Goal: Information Seeking & Learning: Find specific fact

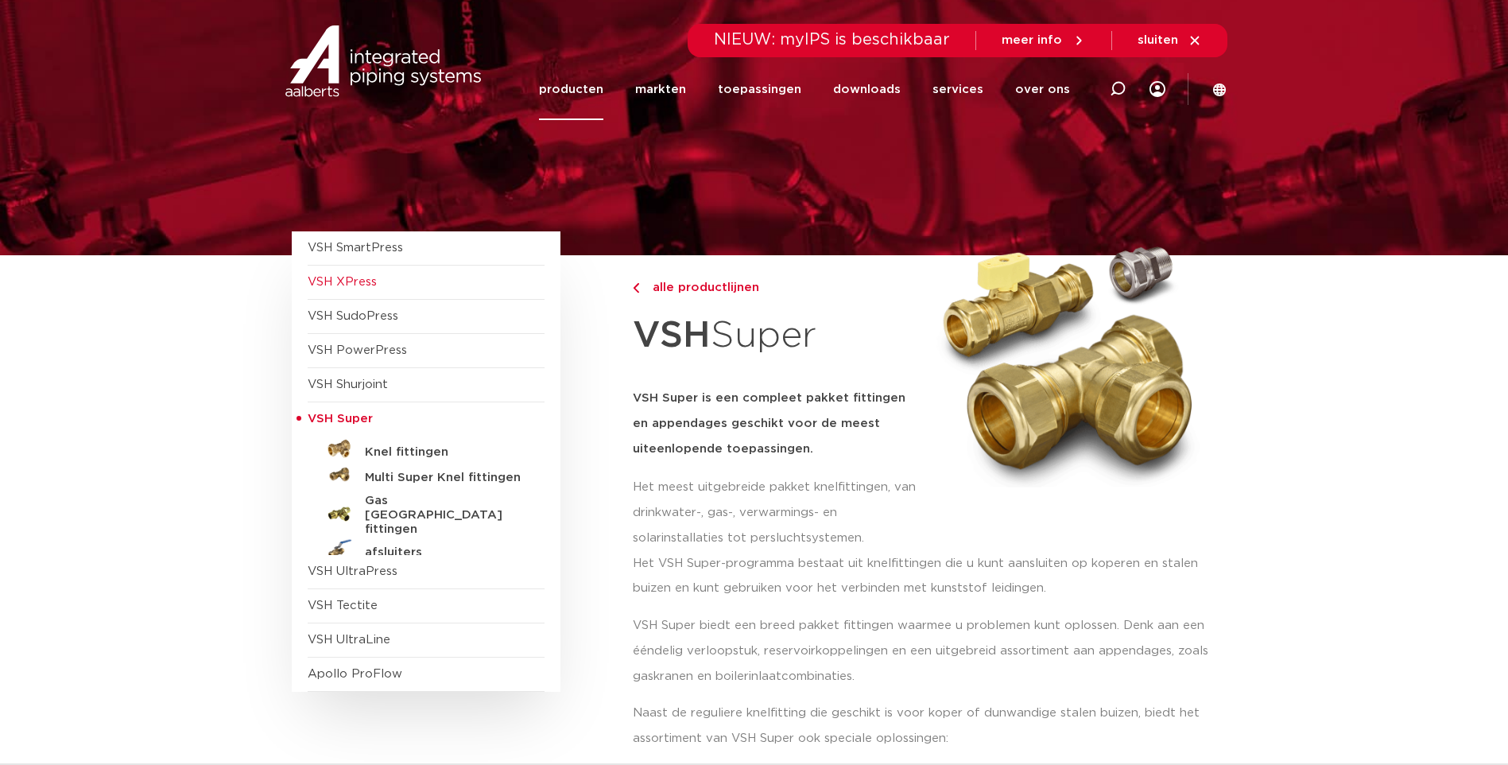
click at [365, 283] on span "VSH XPress" at bounding box center [342, 282] width 69 height 12
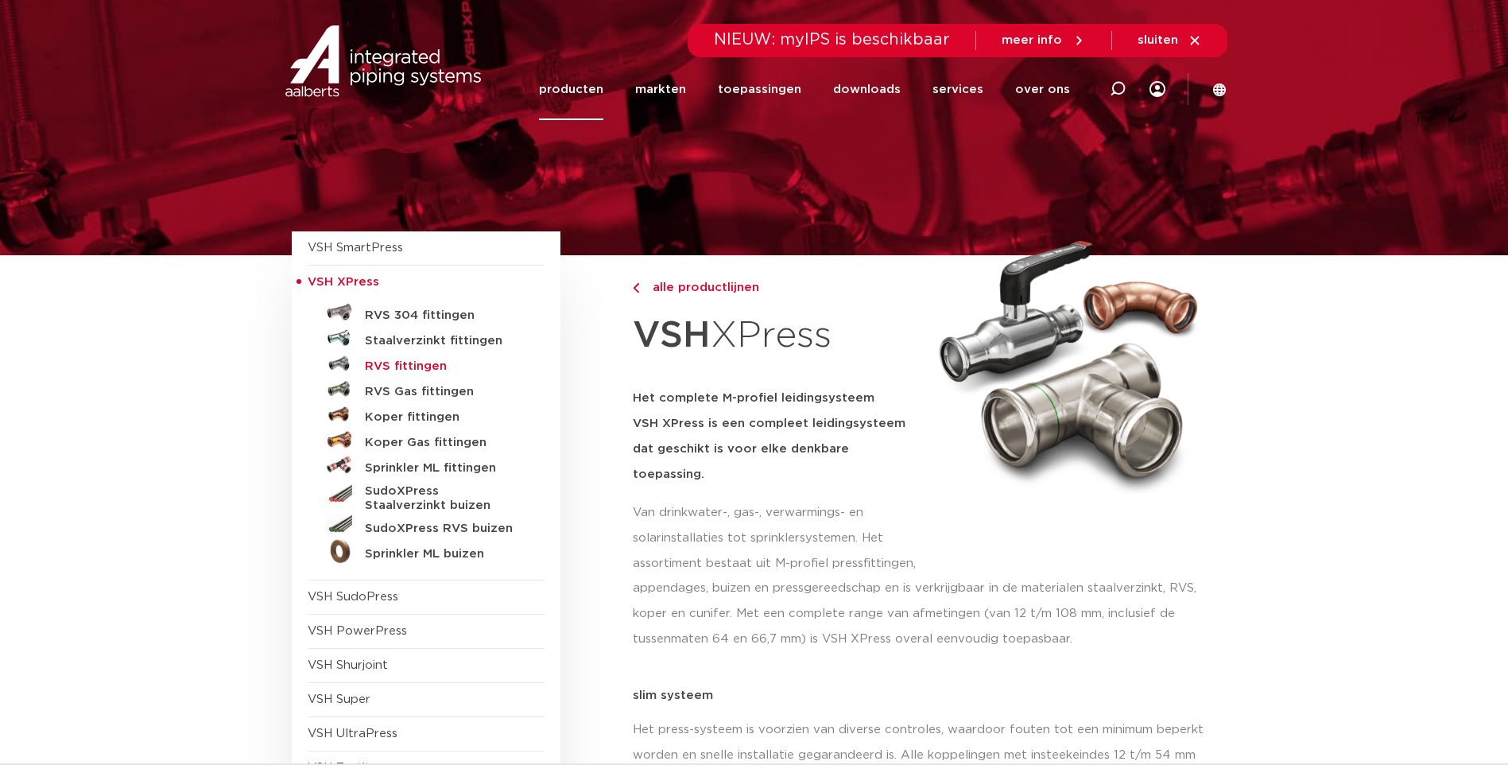
click at [399, 367] on h5 "RVS fittingen" at bounding box center [443, 366] width 157 height 14
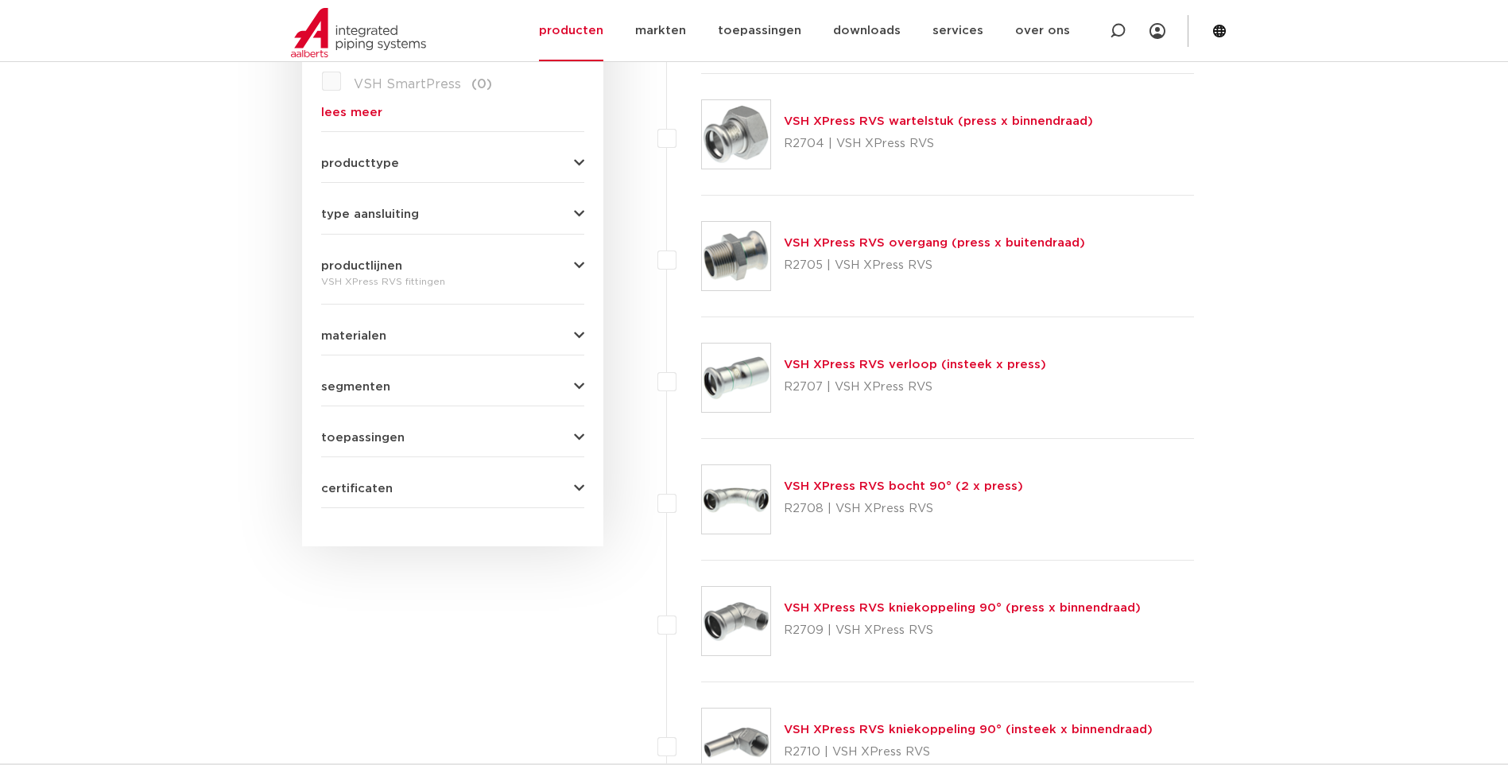
scroll to position [641, 0]
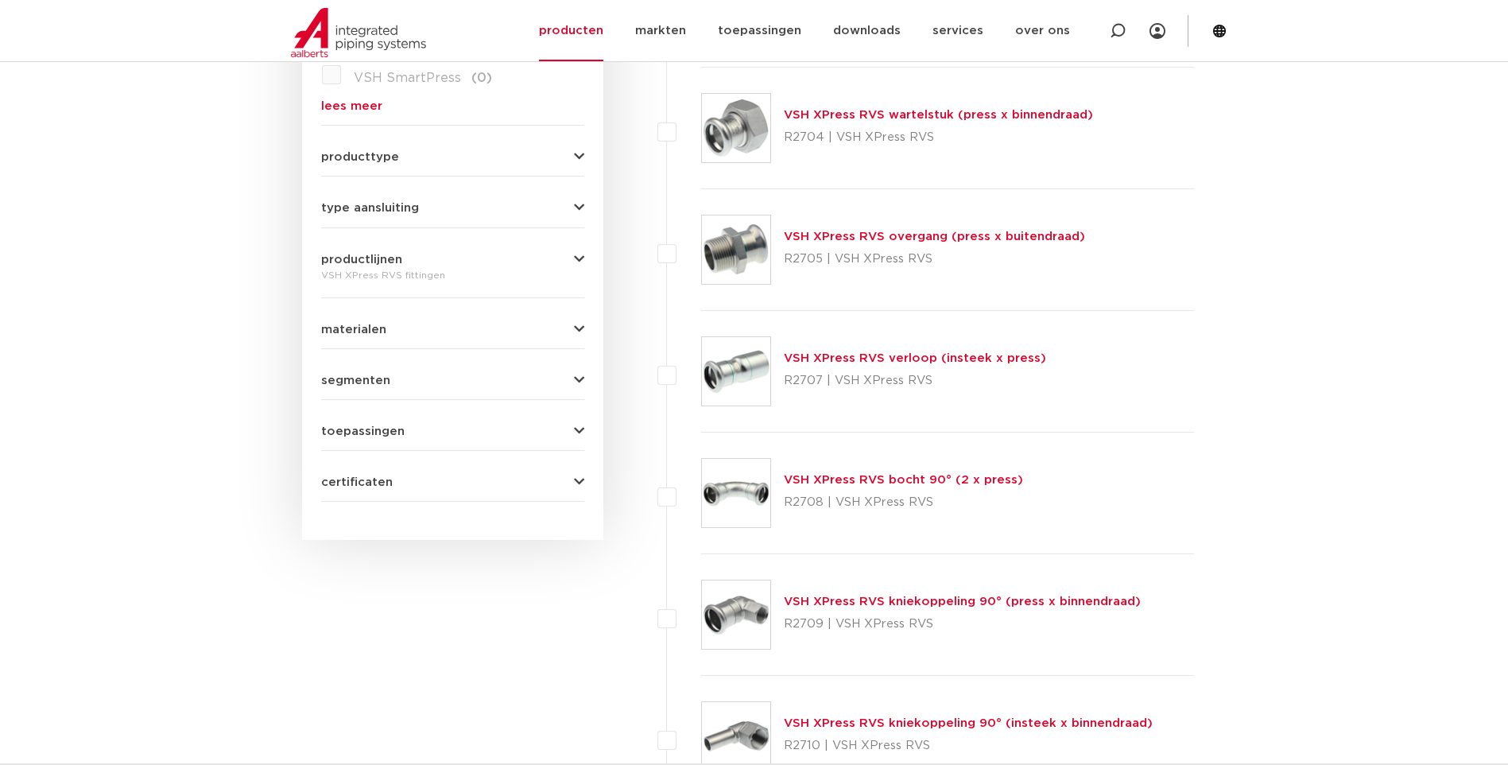
click at [859, 357] on link "VSH XPress RVS verloop (insteek x press)" at bounding box center [915, 358] width 262 height 12
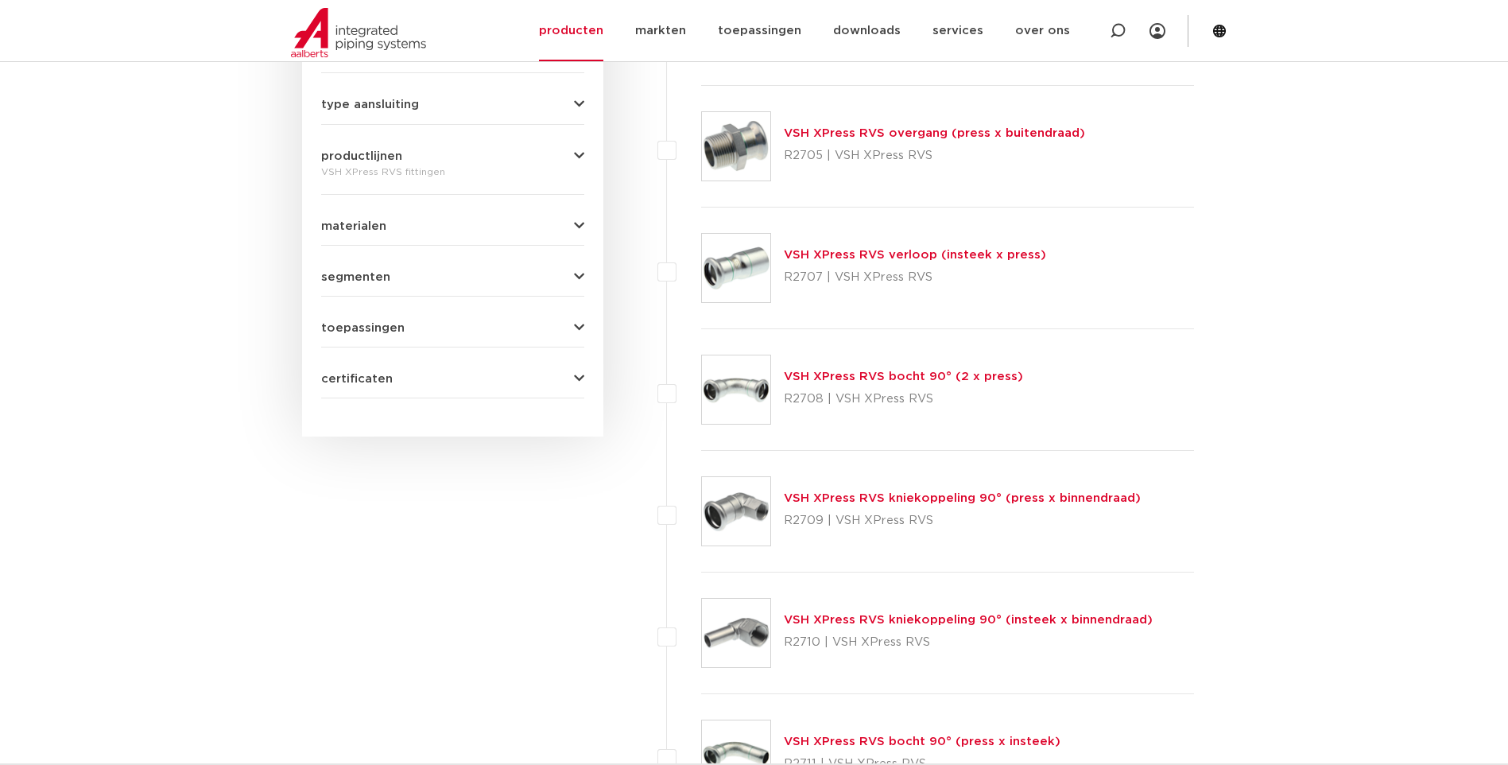
scroll to position [880, 0]
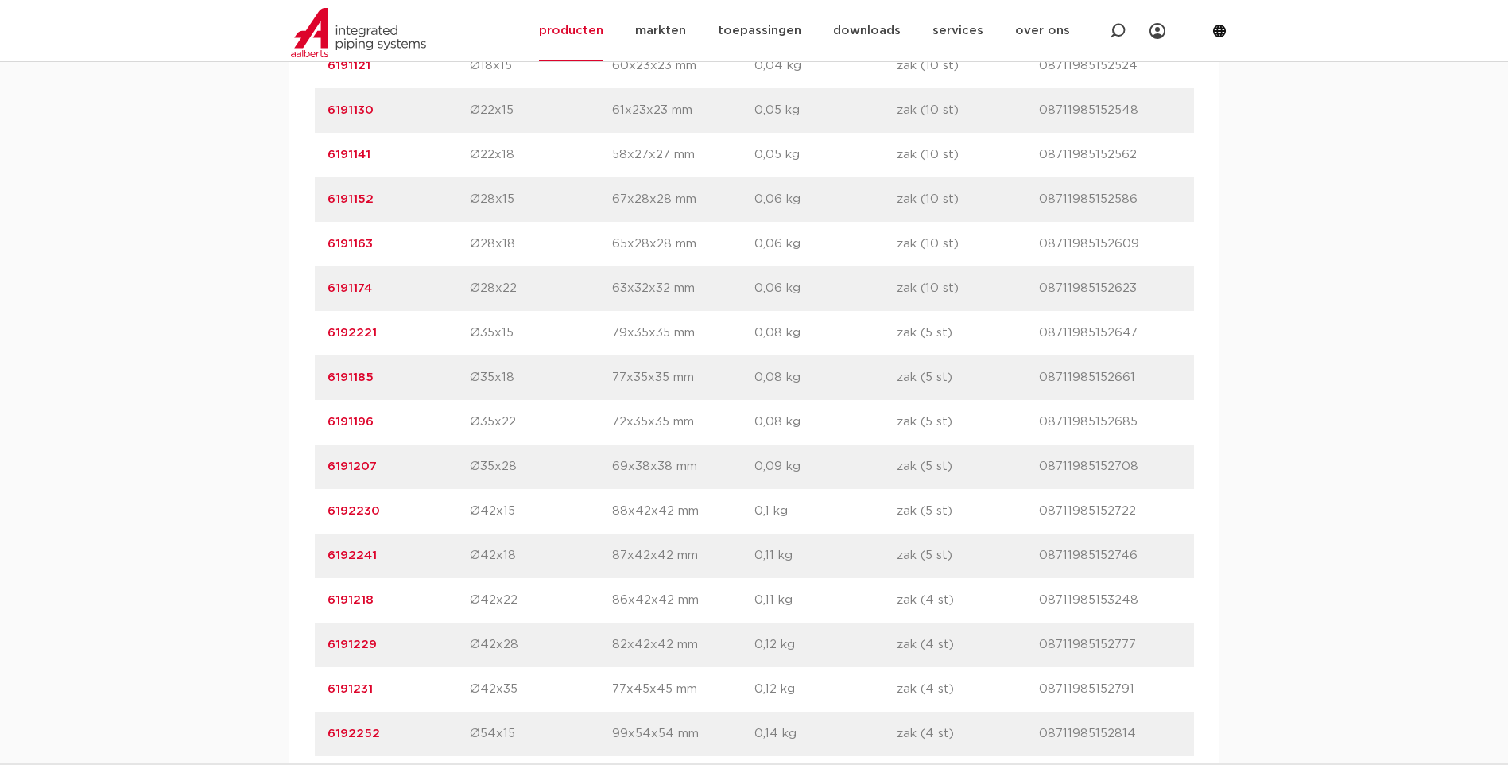
scroll to position [1113, 0]
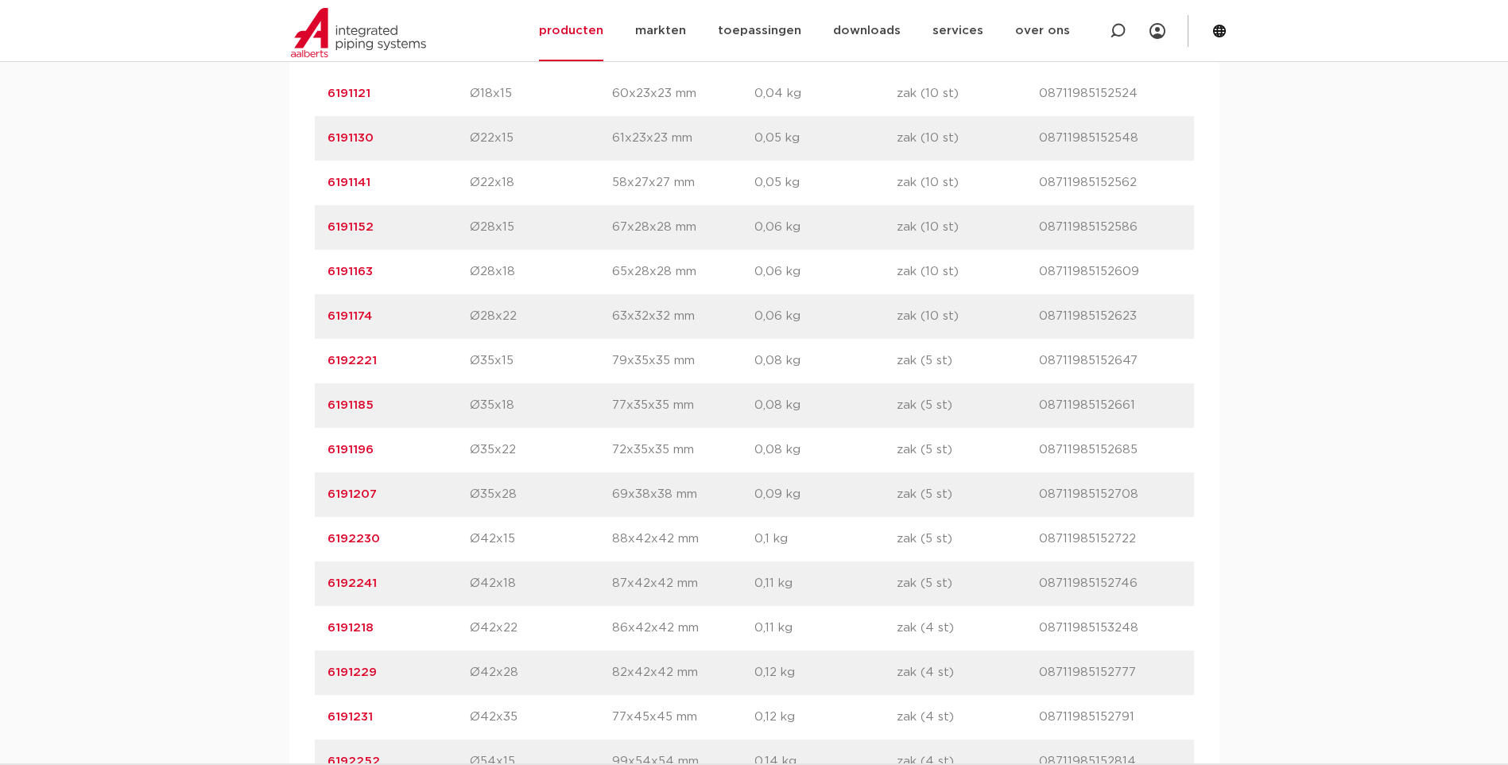
click at [348, 449] on link "6191196" at bounding box center [350, 449] width 46 height 12
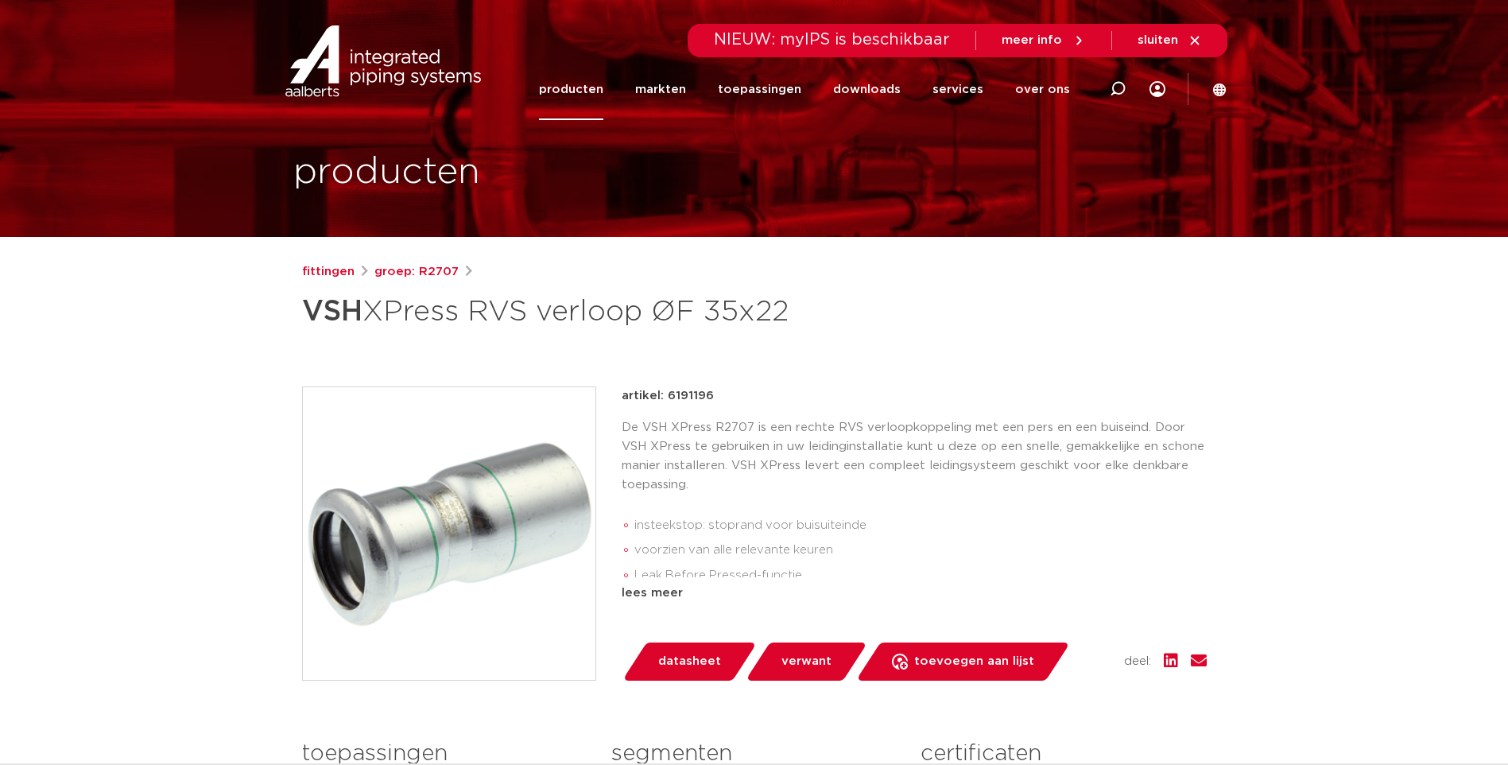
scroll to position [159, 0]
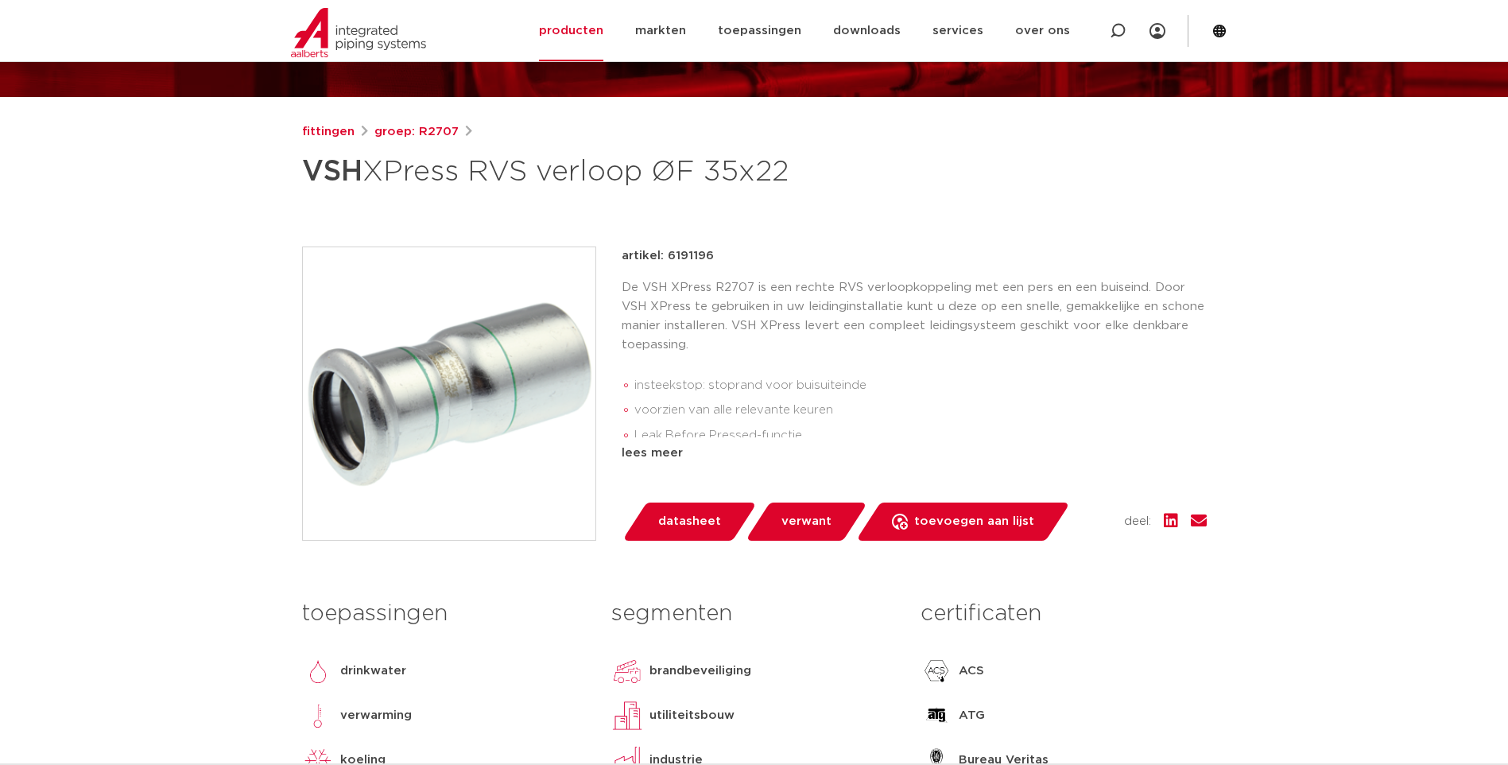
click at [695, 261] on p "artikel: 6191196" at bounding box center [668, 255] width 92 height 19
copy p "6191196"
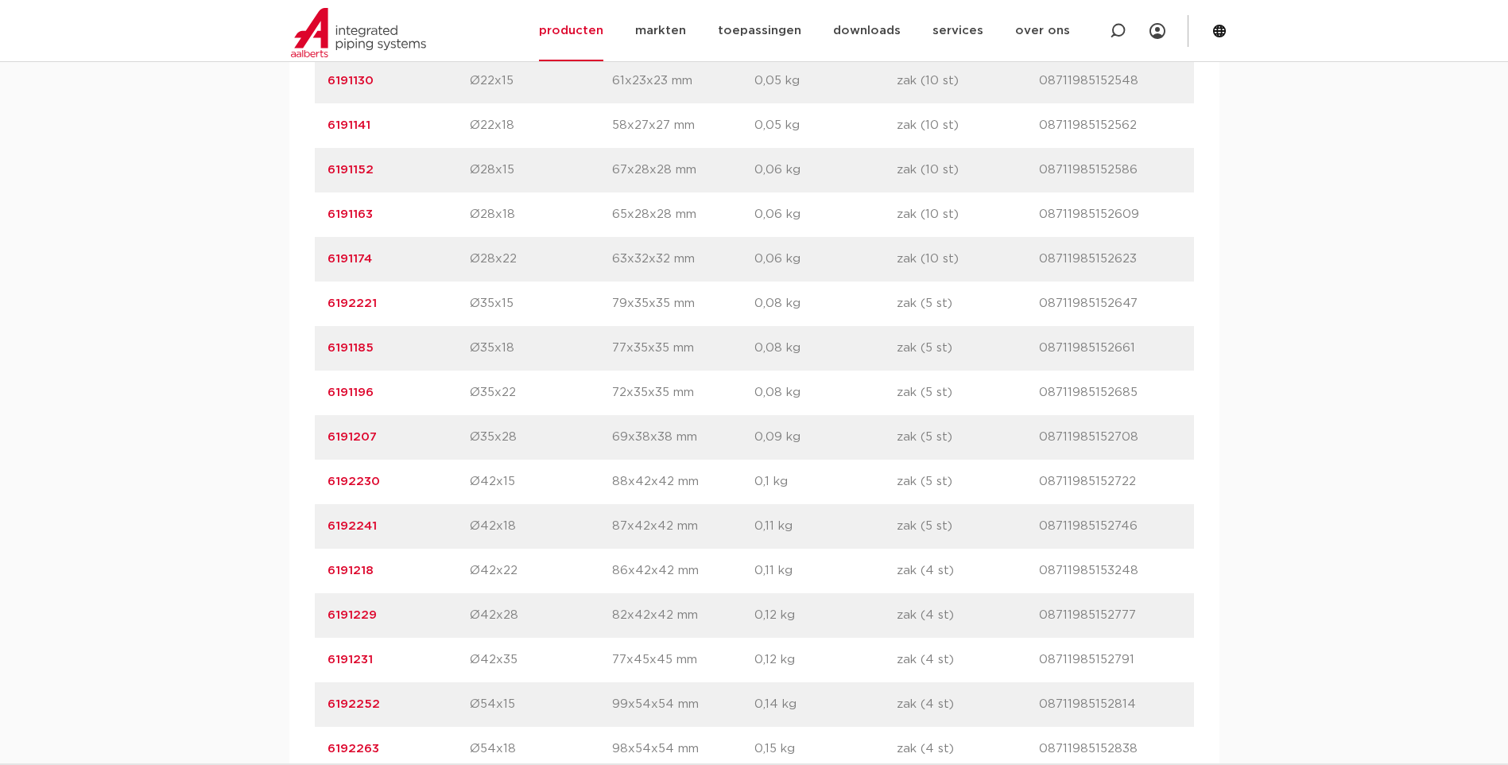
scroll to position [1033, 0]
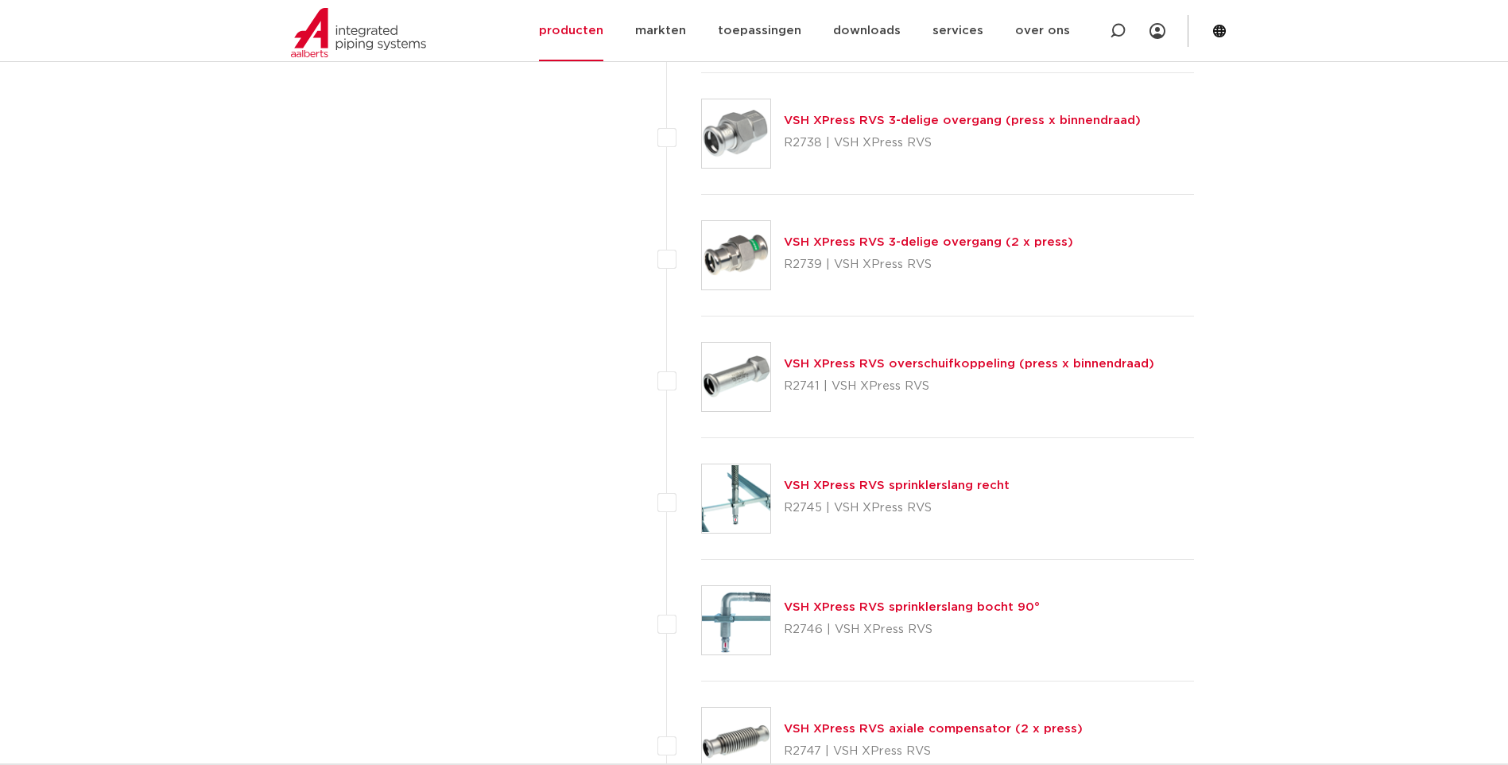
scroll to position [3681, 0]
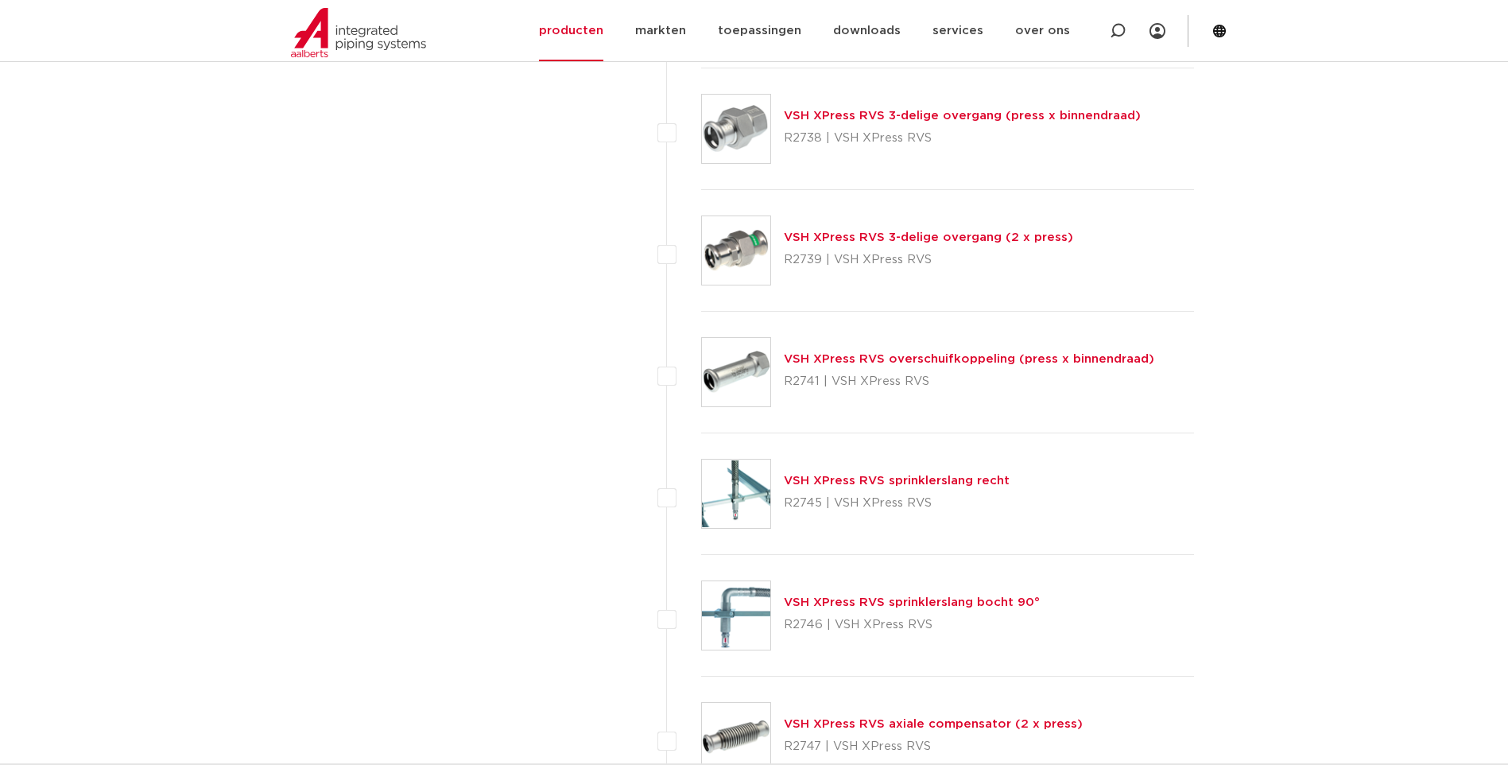
click at [881, 362] on link "VSH XPress RVS overschuifkoppeling (press x binnendraad)" at bounding box center [969, 359] width 370 height 12
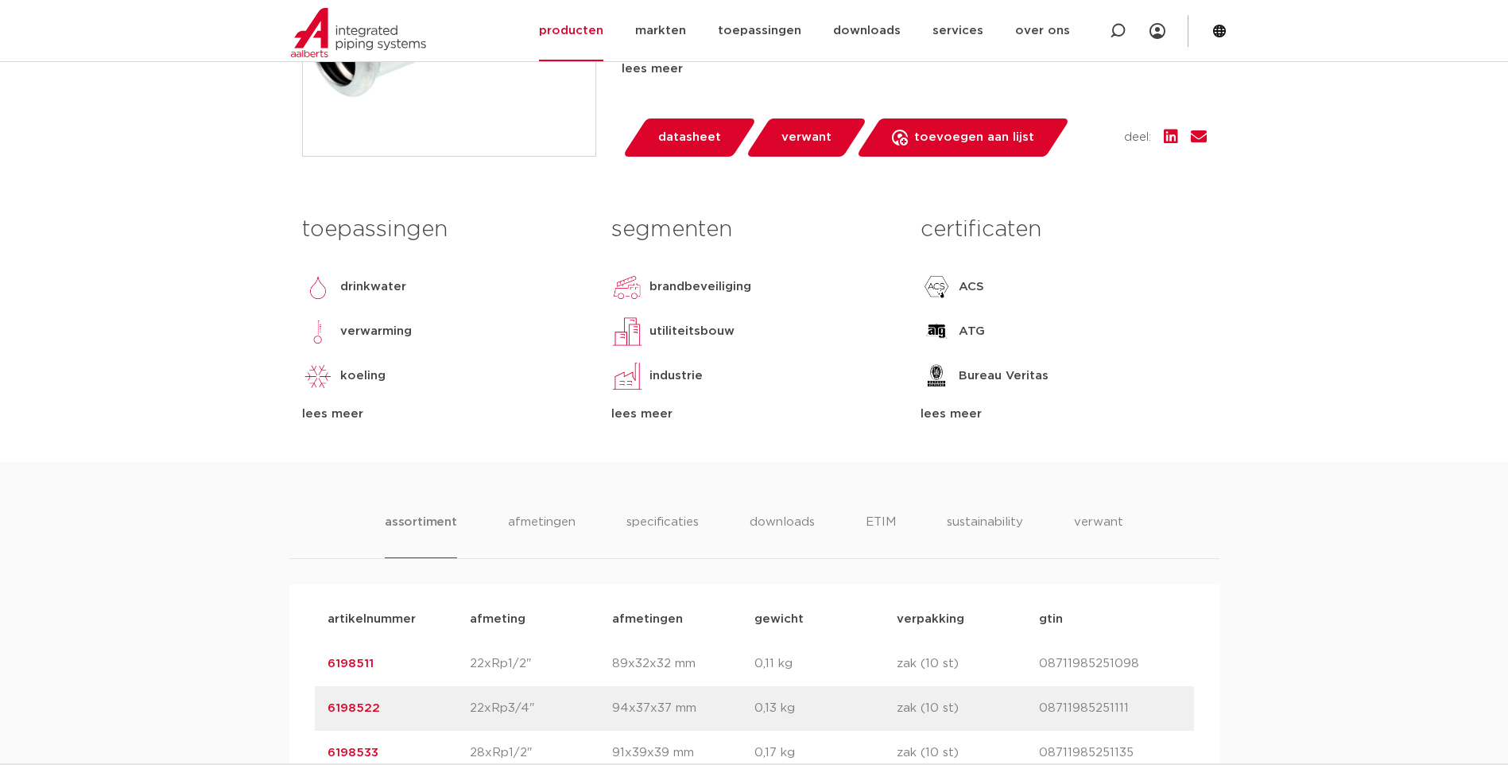
scroll to position [556, 0]
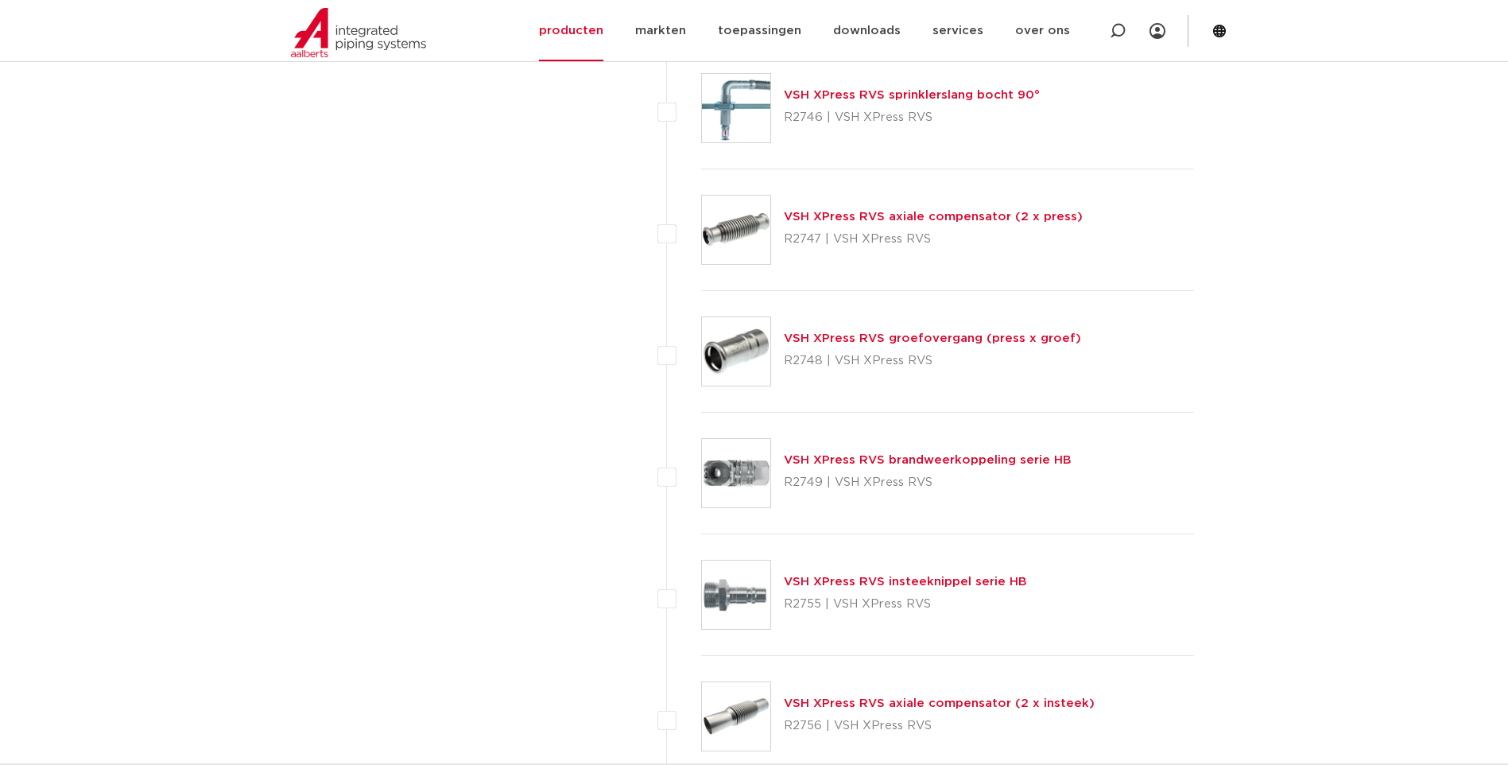
scroll to position [4237, 0]
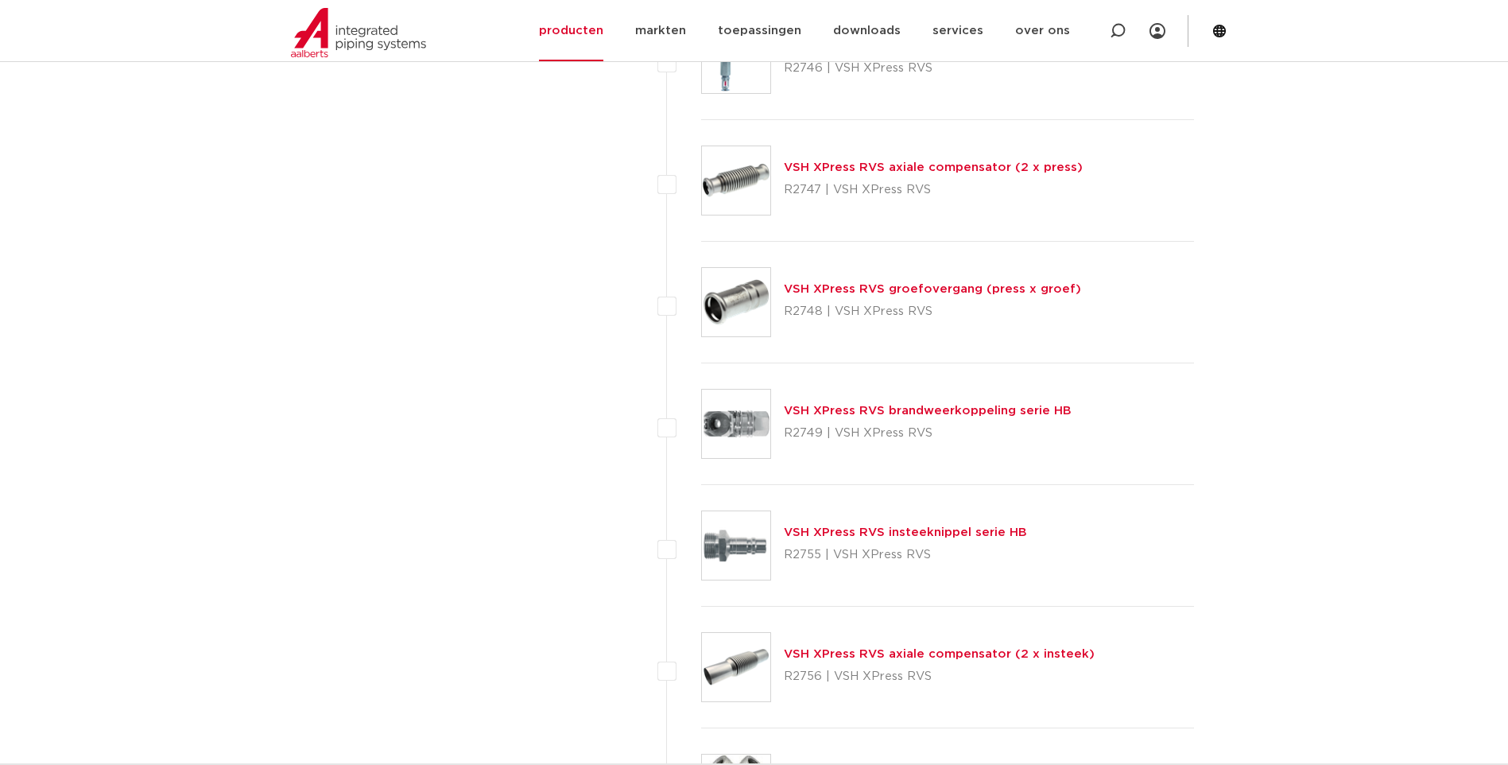
click at [909, 298] on div "VSH XPress RVS groefovergang (press x groef) R2748 | VSH XPress RVS" at bounding box center [932, 302] width 297 height 45
click at [906, 295] on link "VSH XPress RVS groefovergang (press x groef)" at bounding box center [932, 289] width 297 height 12
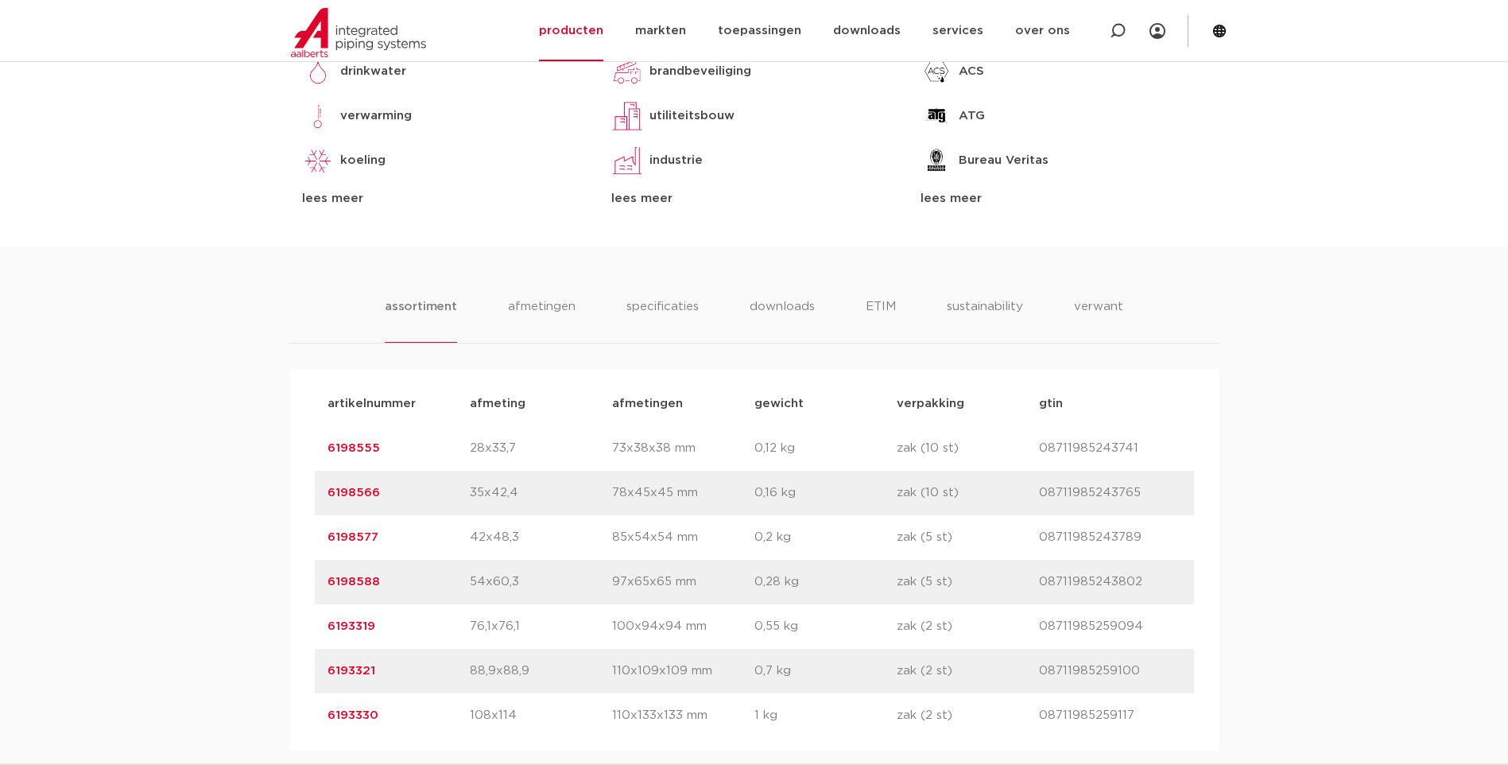
scroll to position [874, 0]
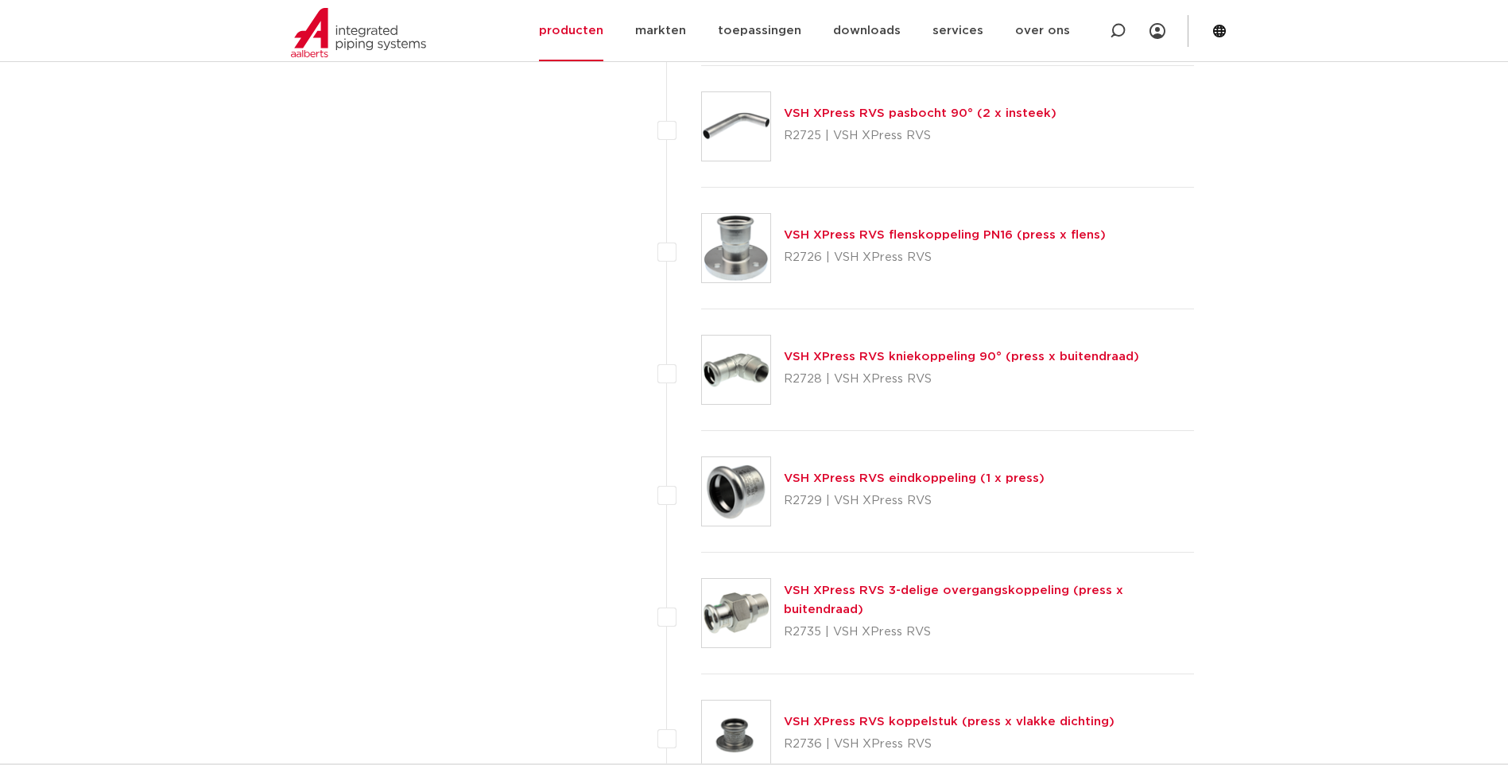
scroll to position [2806, 0]
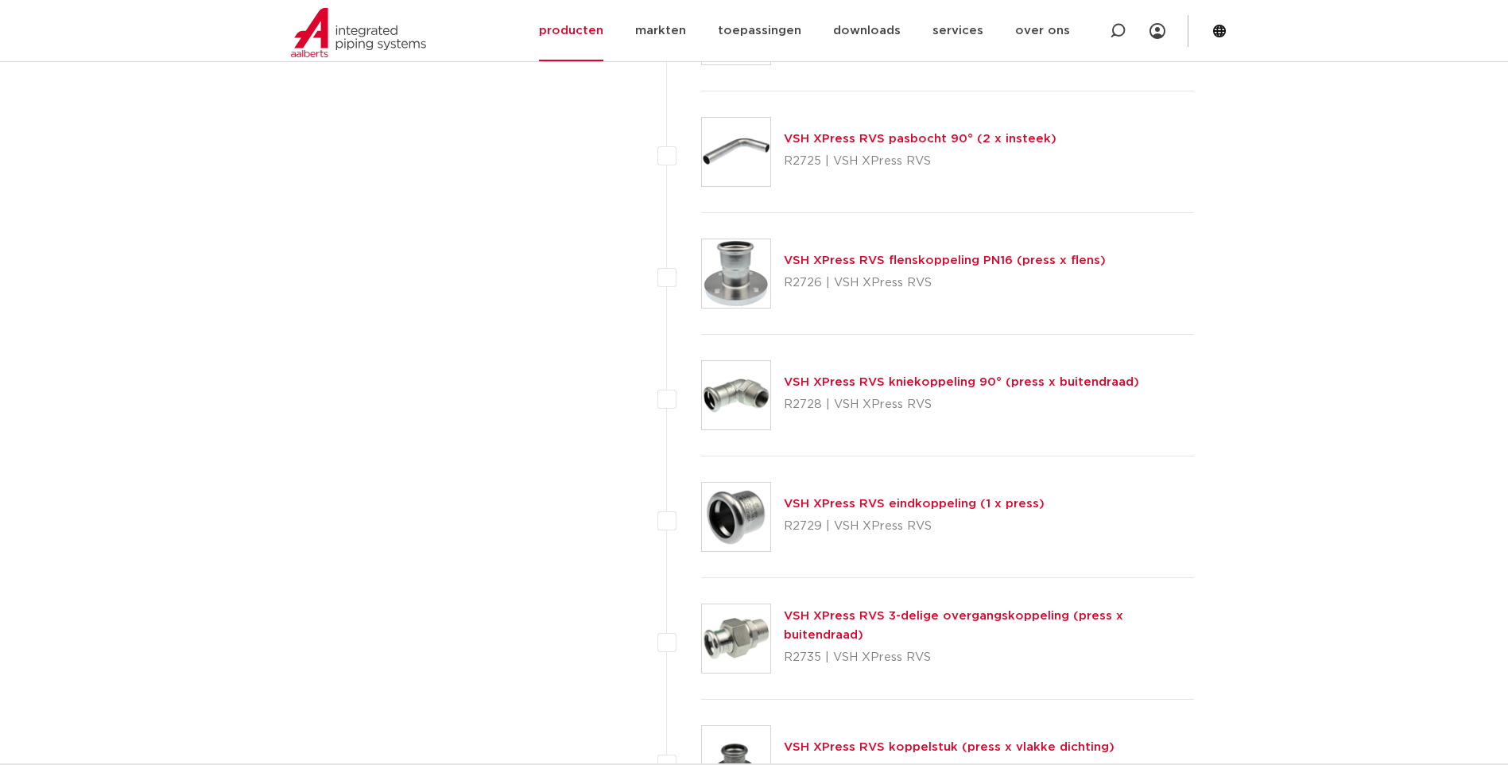
click at [924, 505] on link "VSH XPress RVS eindkoppeling (1 x press)" at bounding box center [914, 504] width 261 height 12
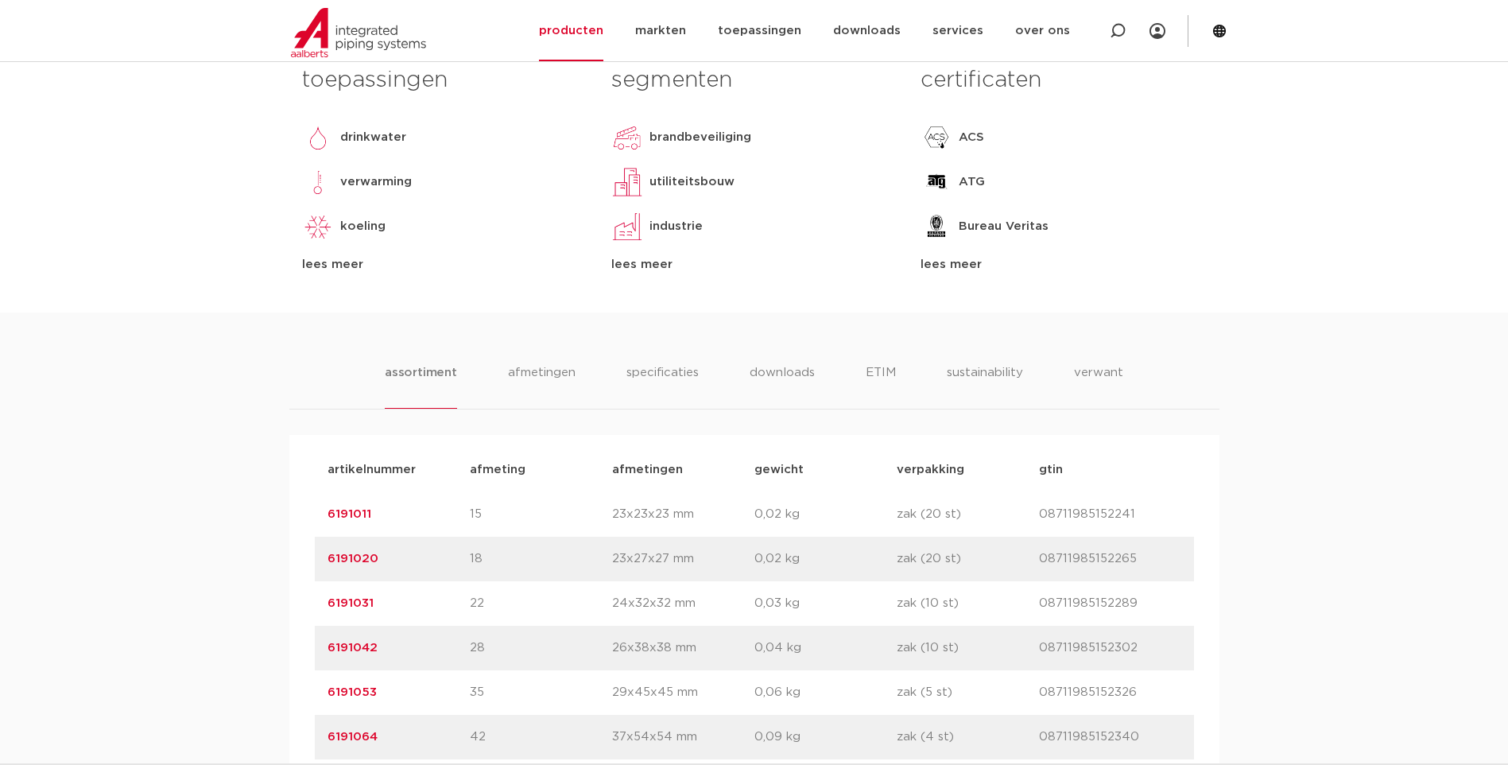
scroll to position [715, 0]
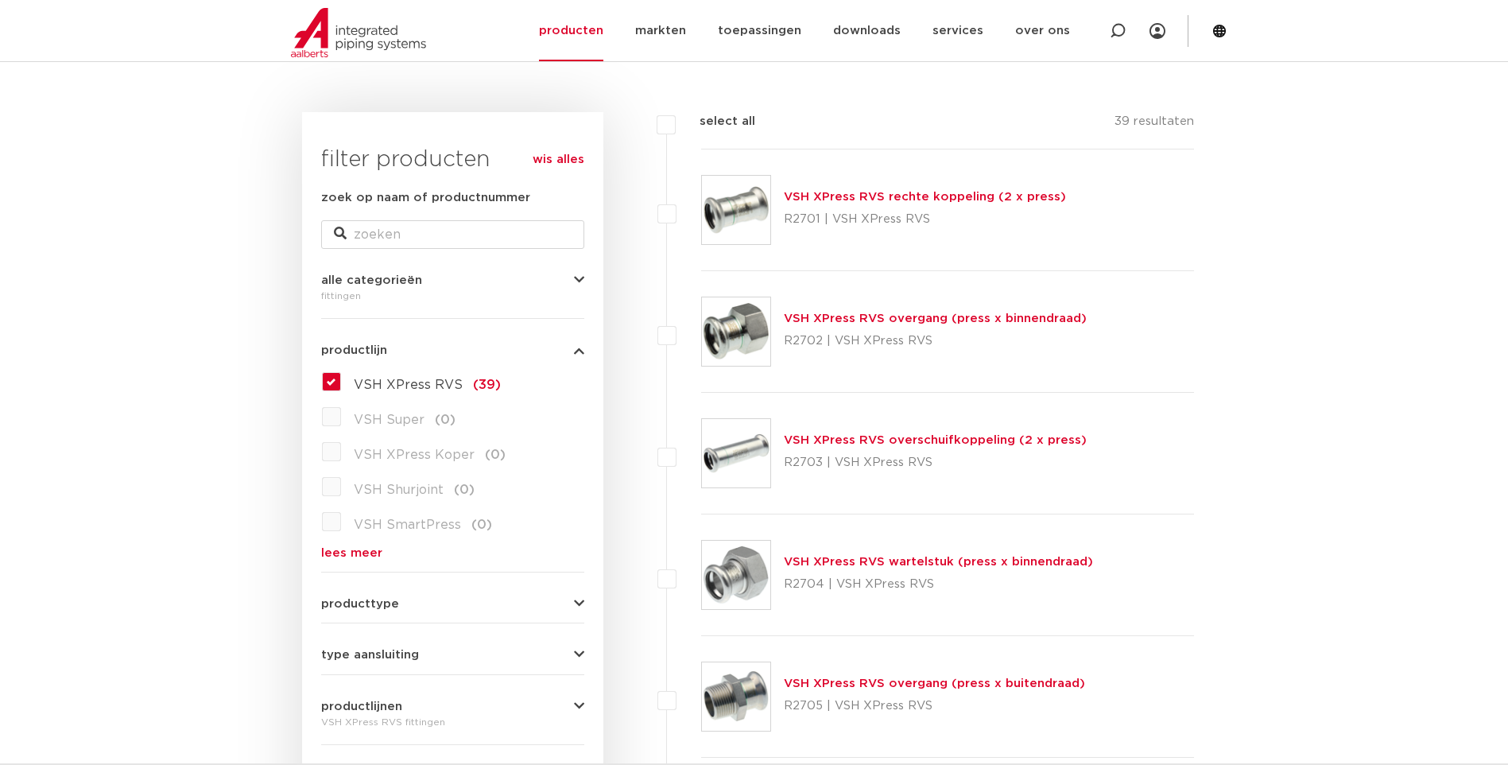
scroll to position [184, 0]
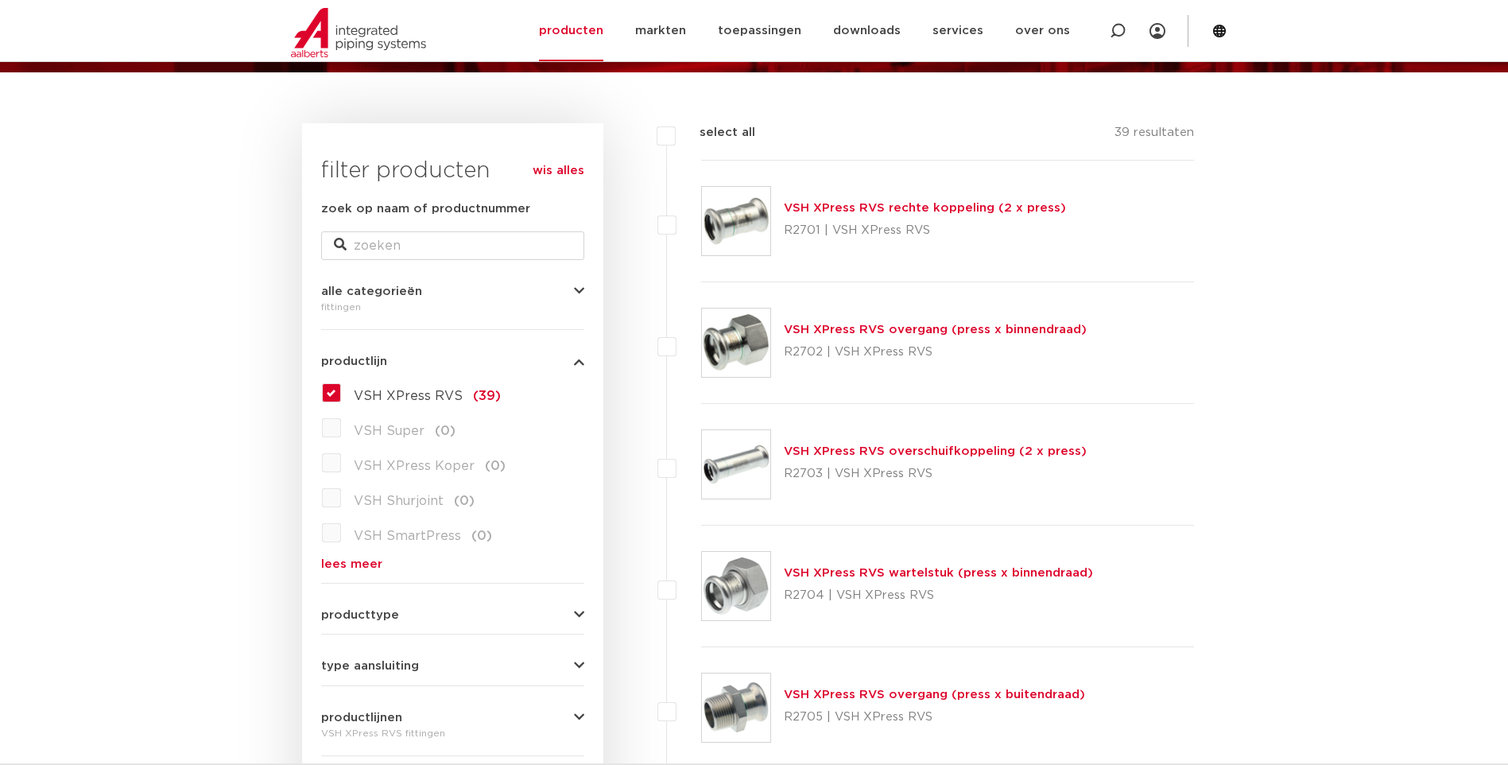
click at [916, 451] on link "VSH XPress RVS overschuifkoppeling (2 x press)" at bounding box center [935, 451] width 303 height 12
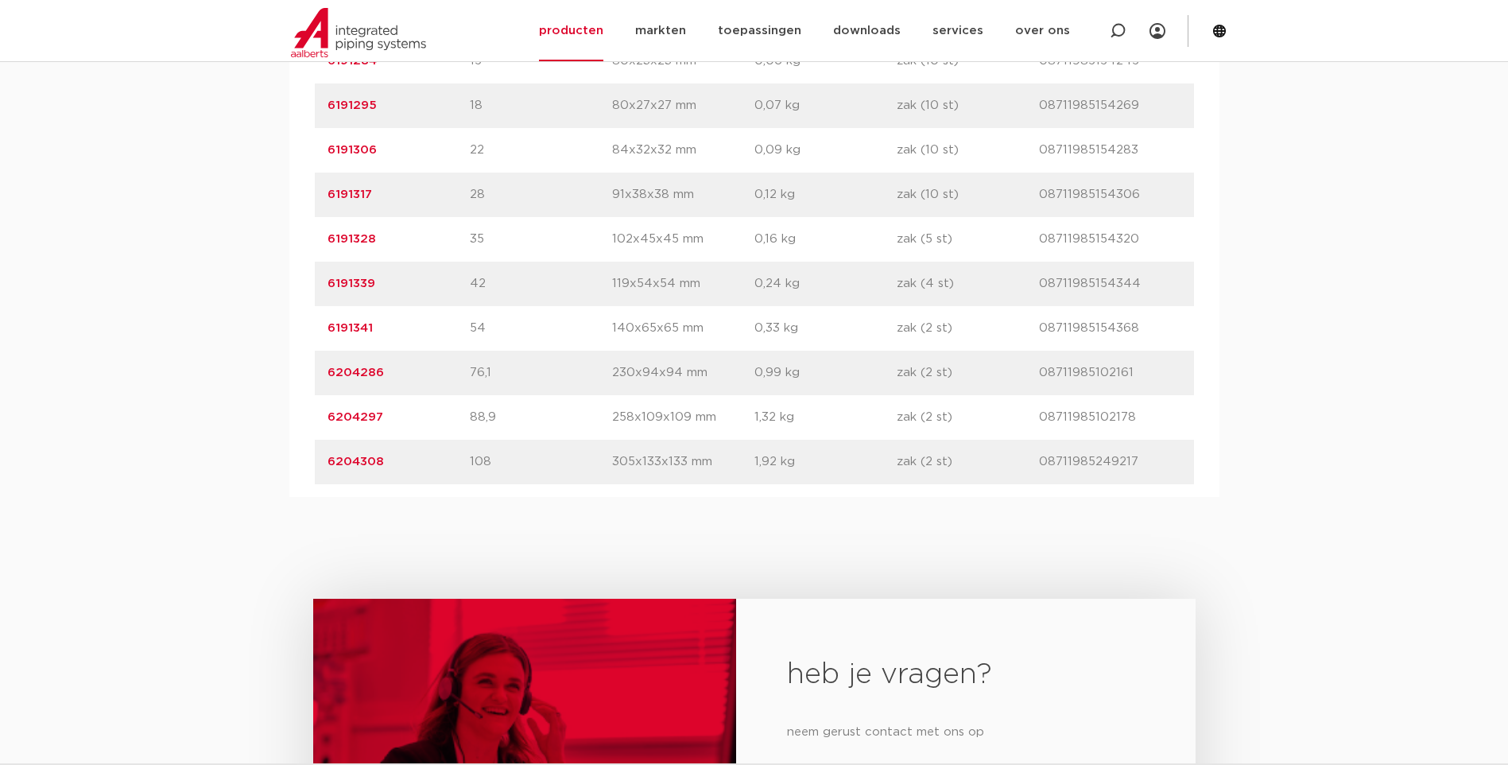
scroll to position [1192, 0]
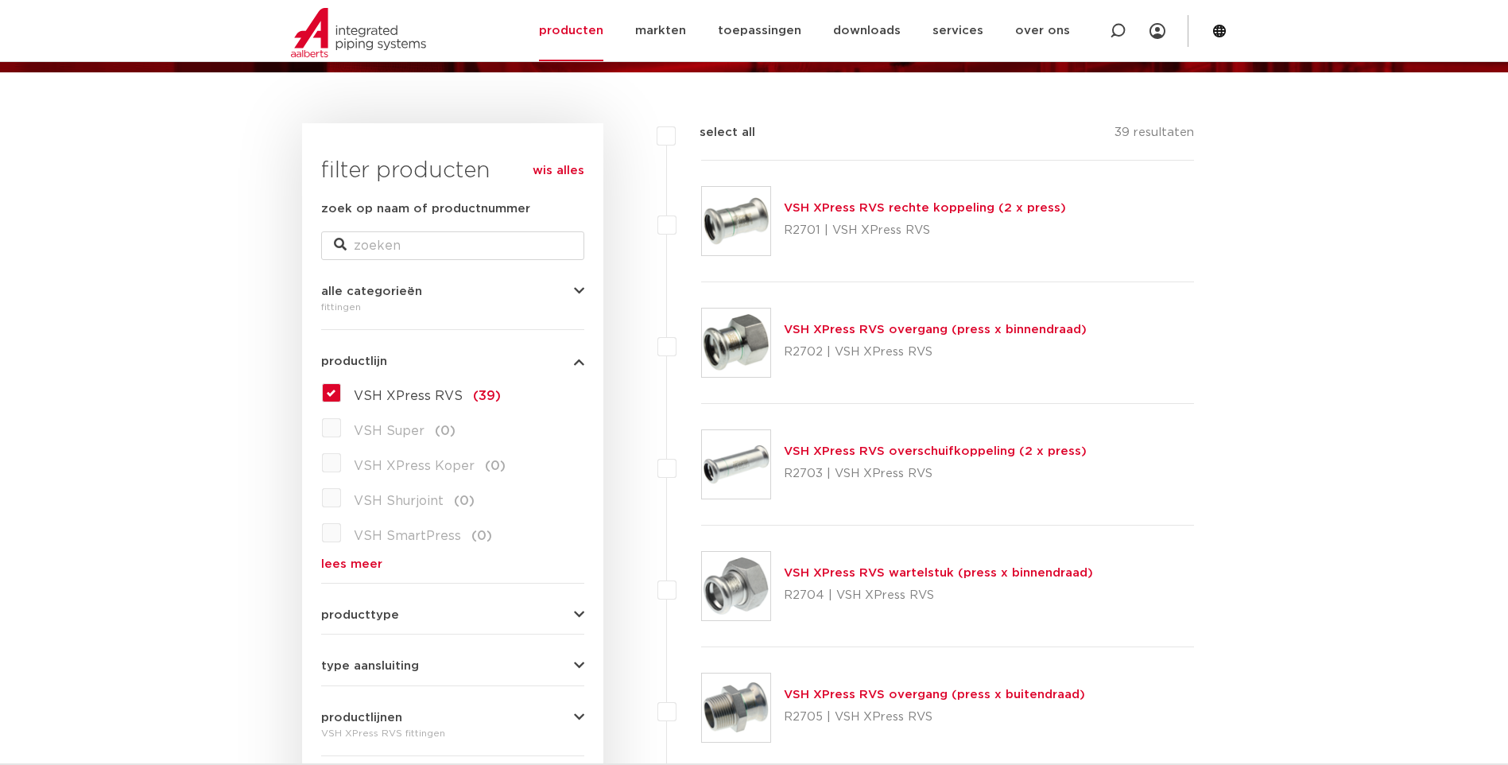
scroll to position [104, 0]
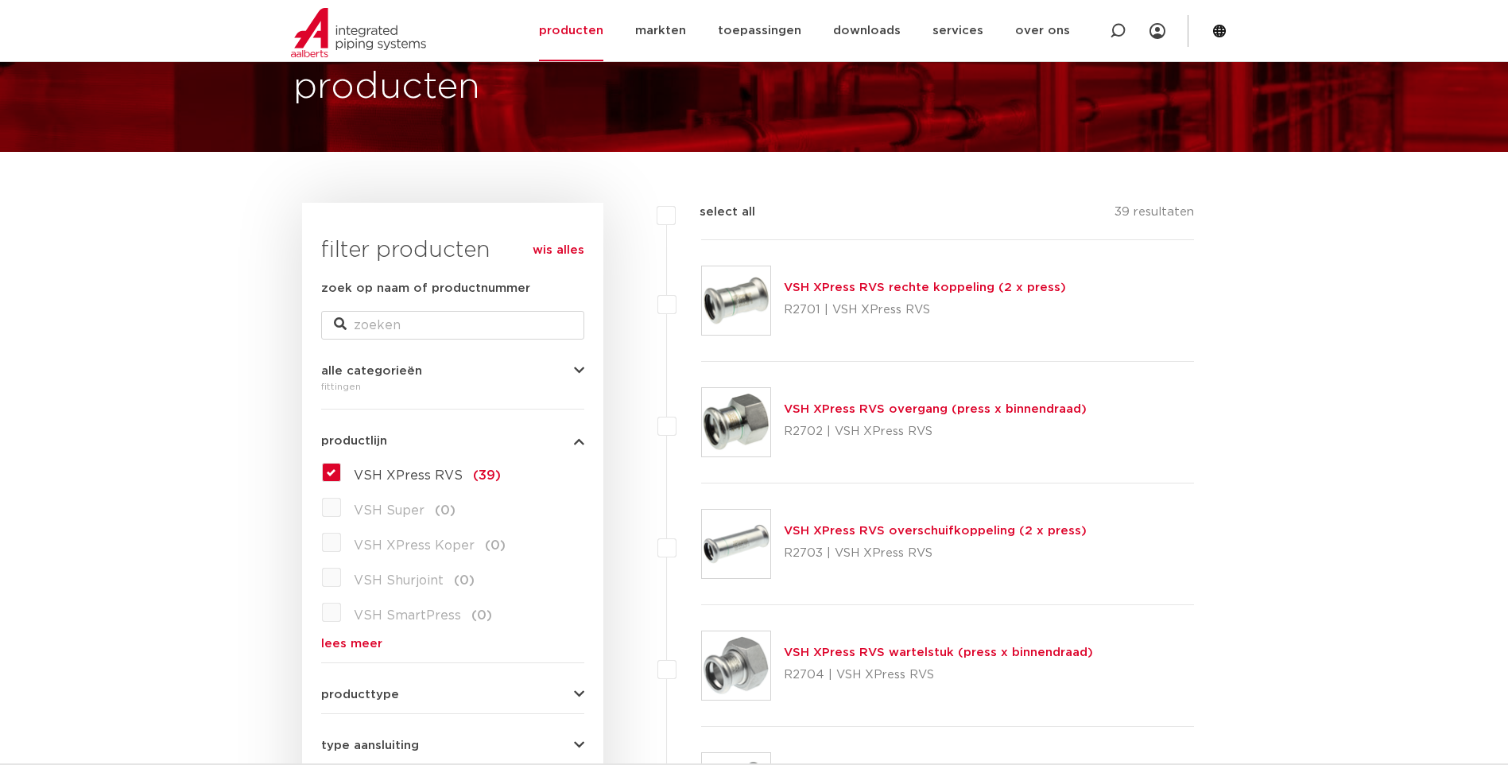
click at [875, 286] on link "VSH XPress RVS rechte koppeling (2 x press)" at bounding box center [925, 287] width 282 height 12
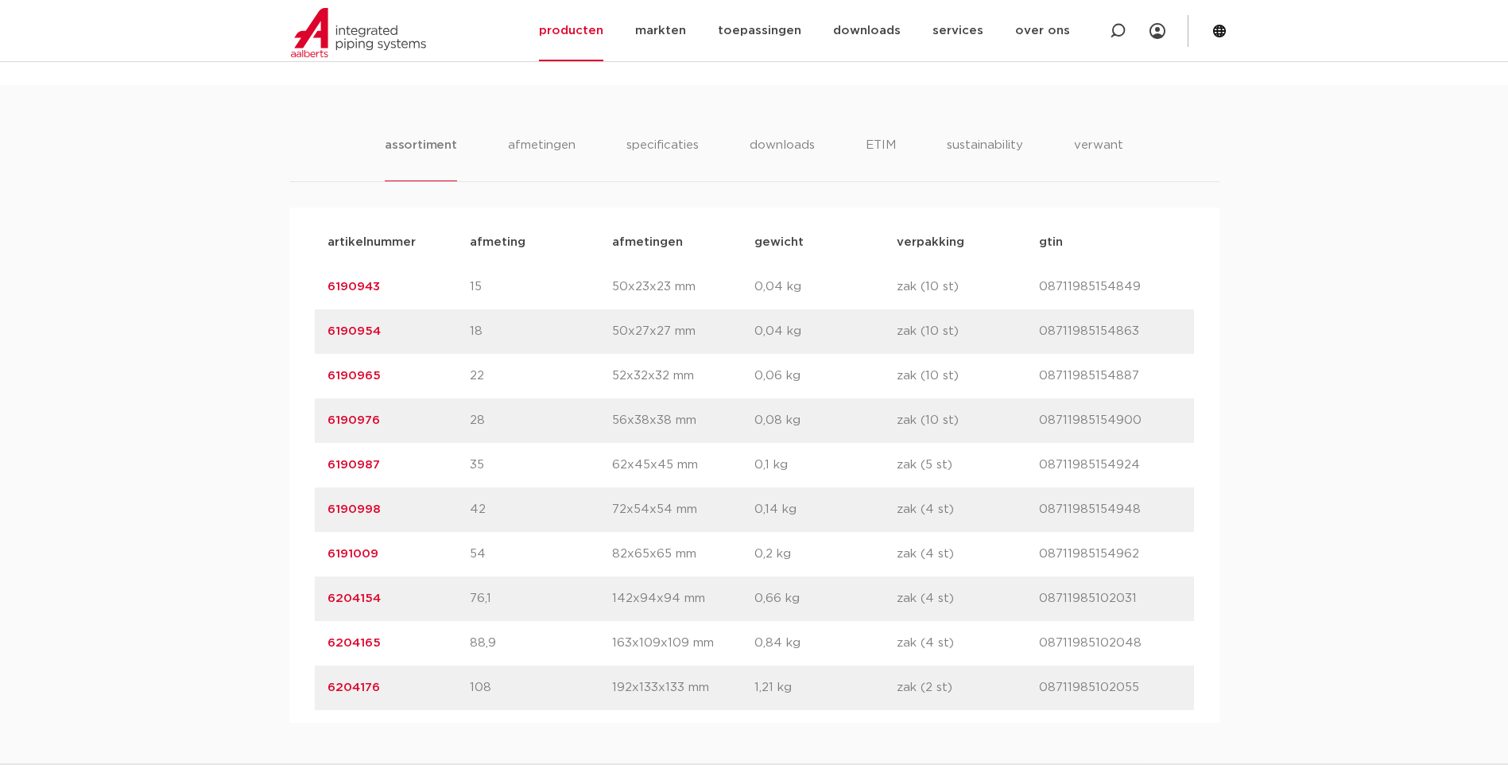
scroll to position [954, 0]
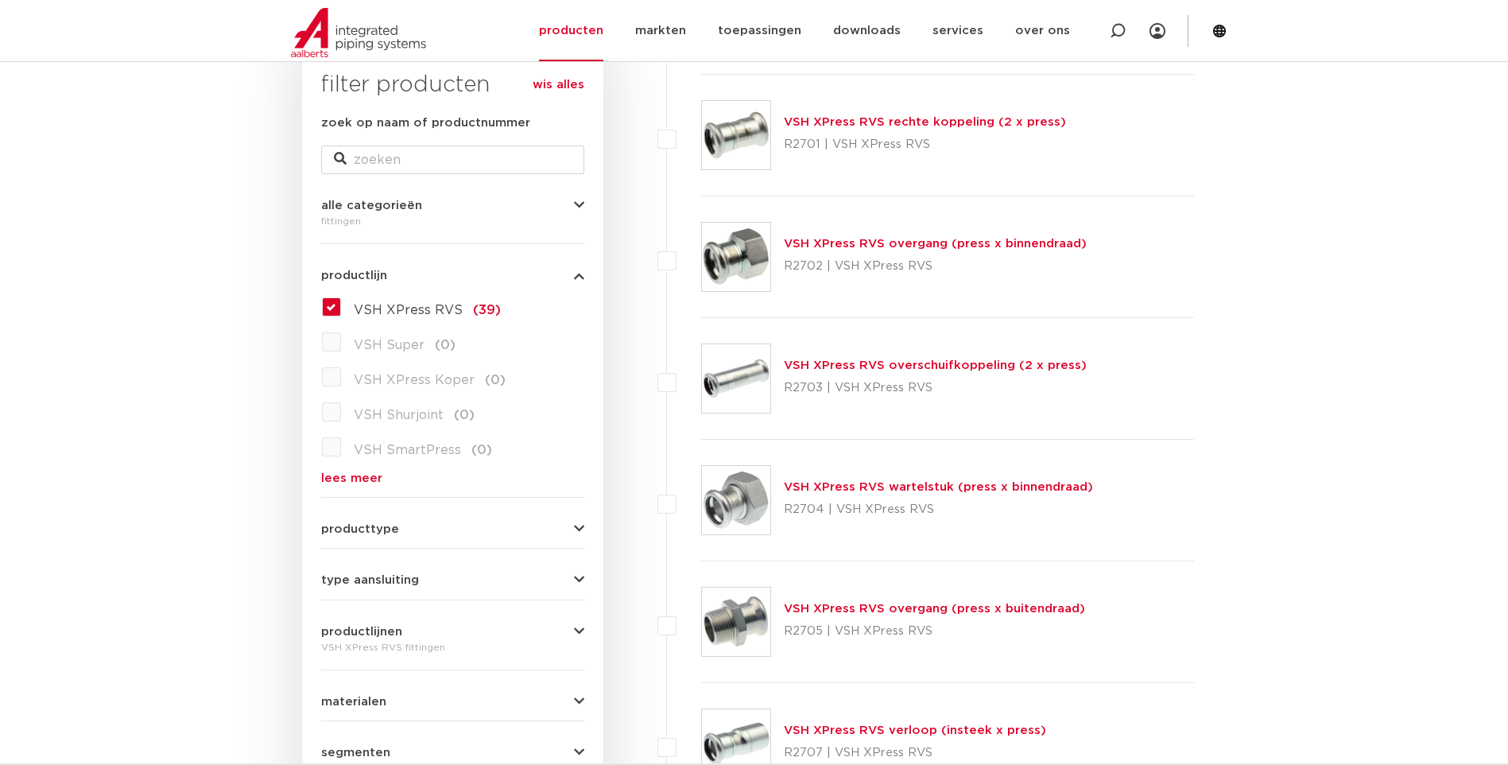
scroll to position [263, 0]
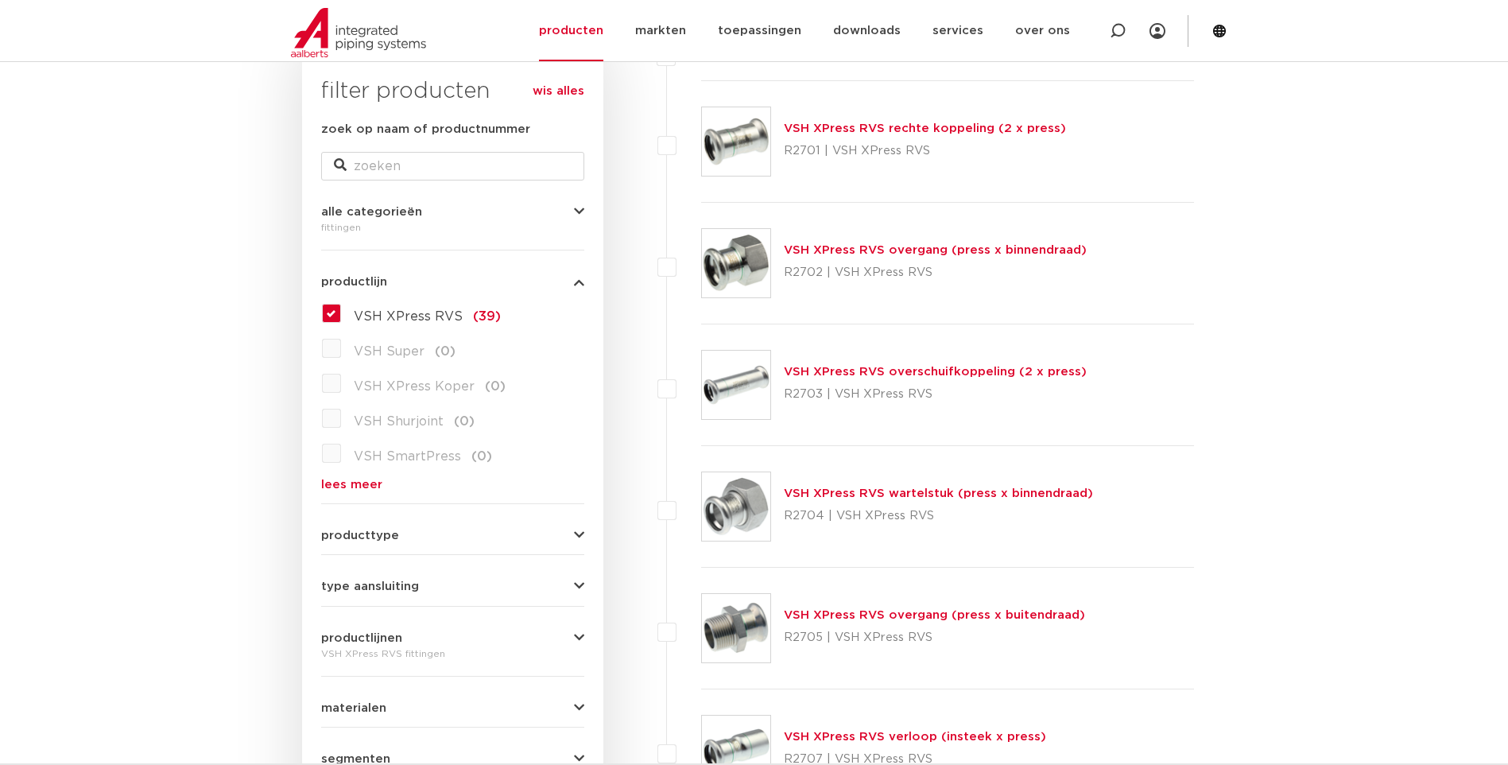
click at [904, 498] on link "VSH XPress RVS wartelstuk (press x binnendraad)" at bounding box center [938, 493] width 309 height 12
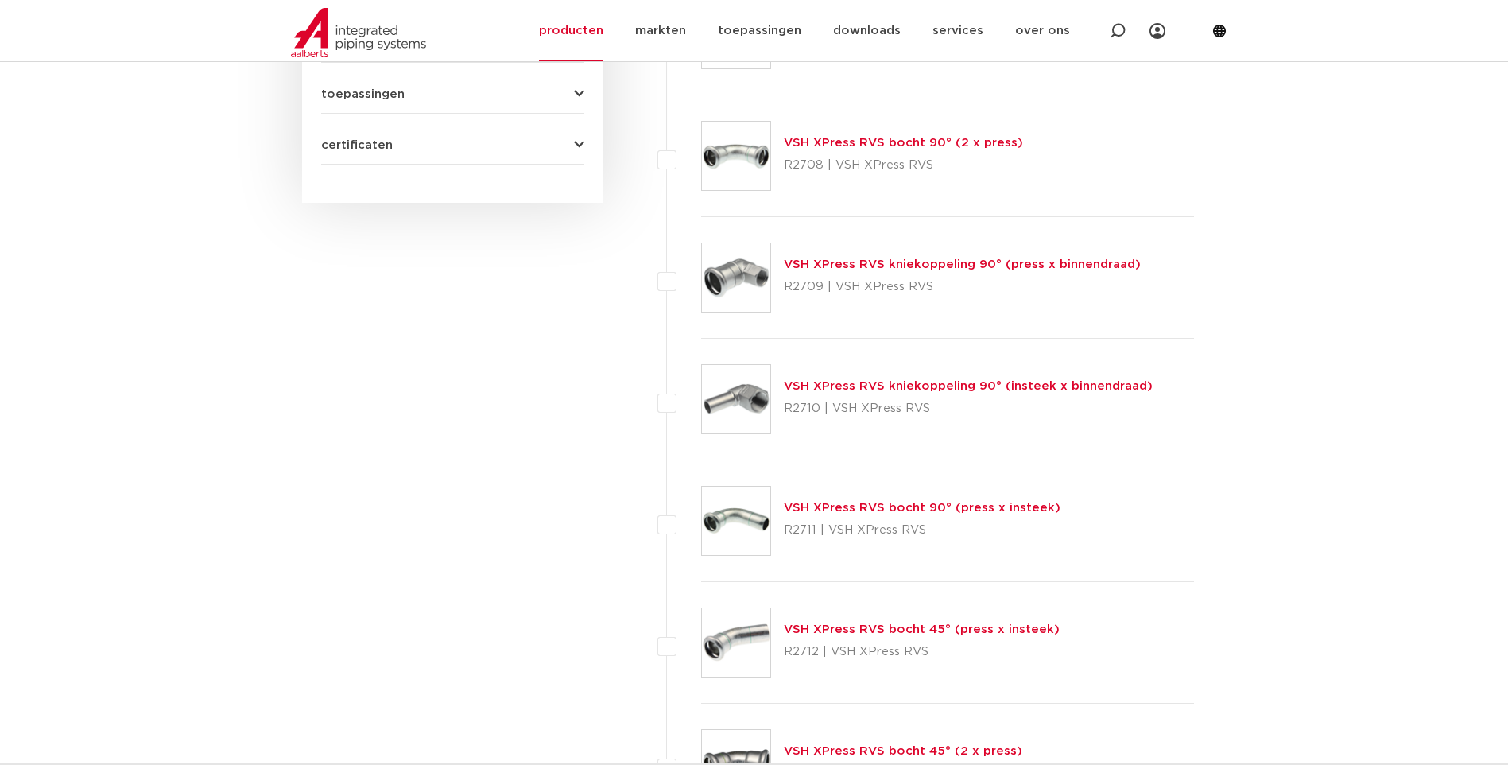
scroll to position [939, 0]
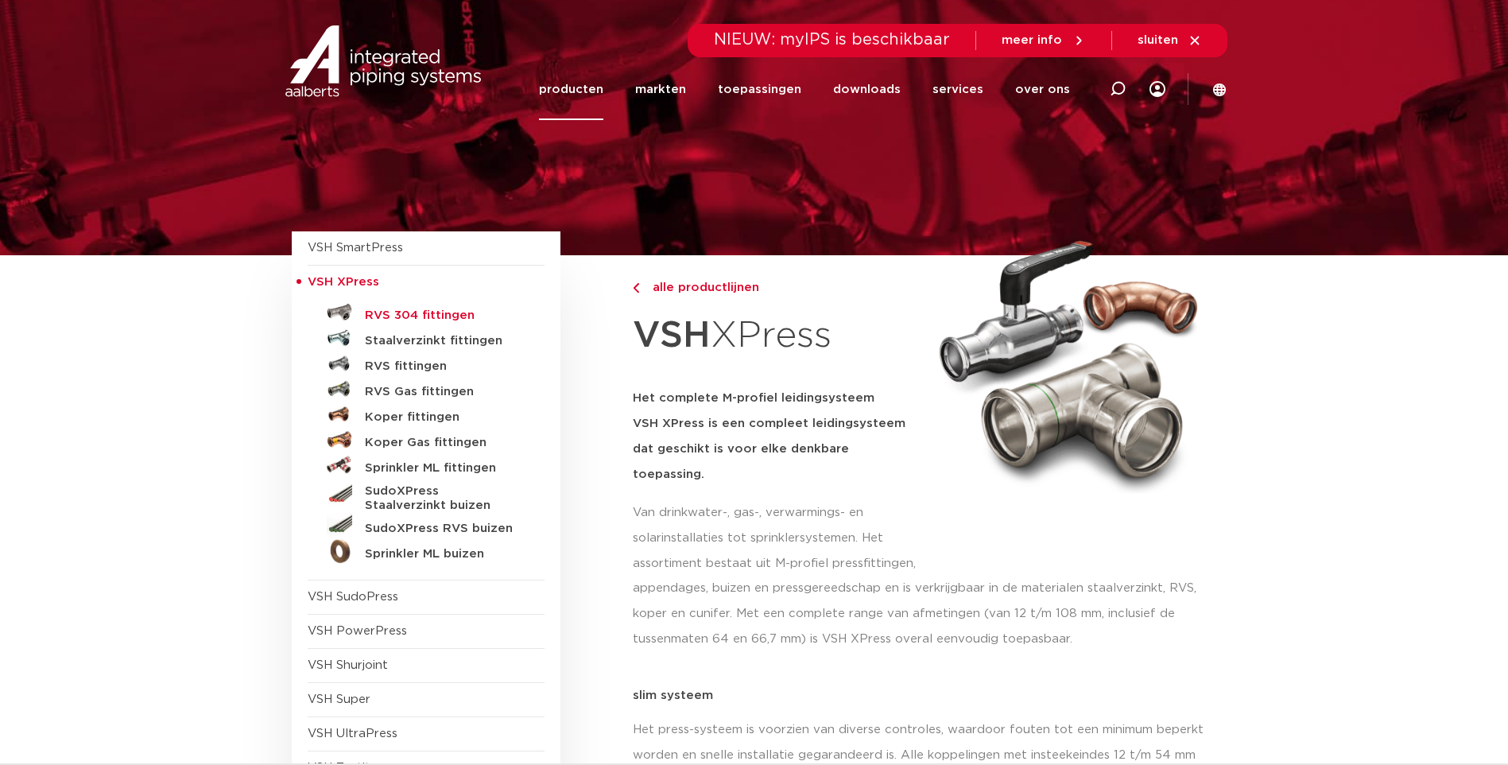
click at [444, 315] on h5 "RVS 304 fittingen" at bounding box center [443, 315] width 157 height 14
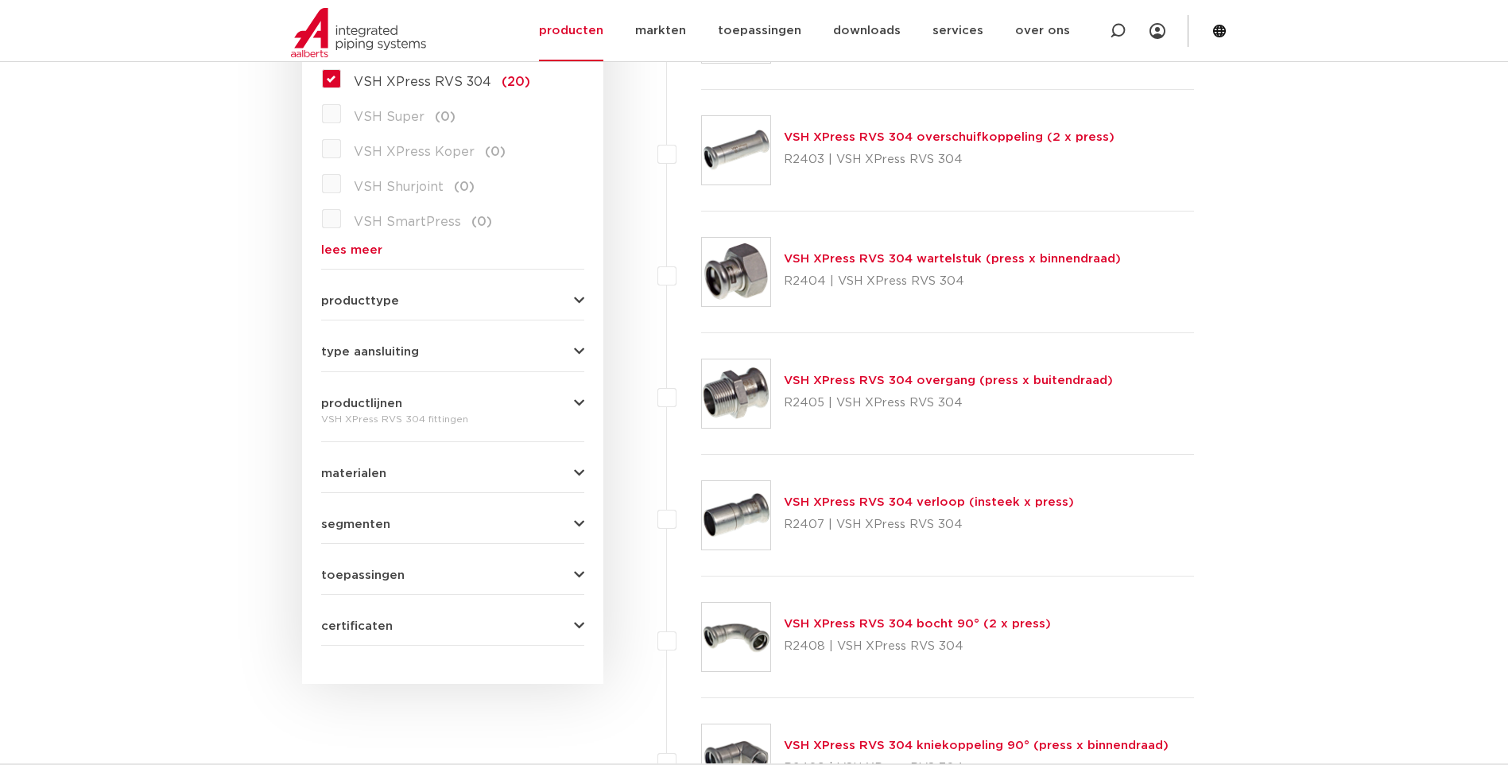
scroll to position [512, 0]
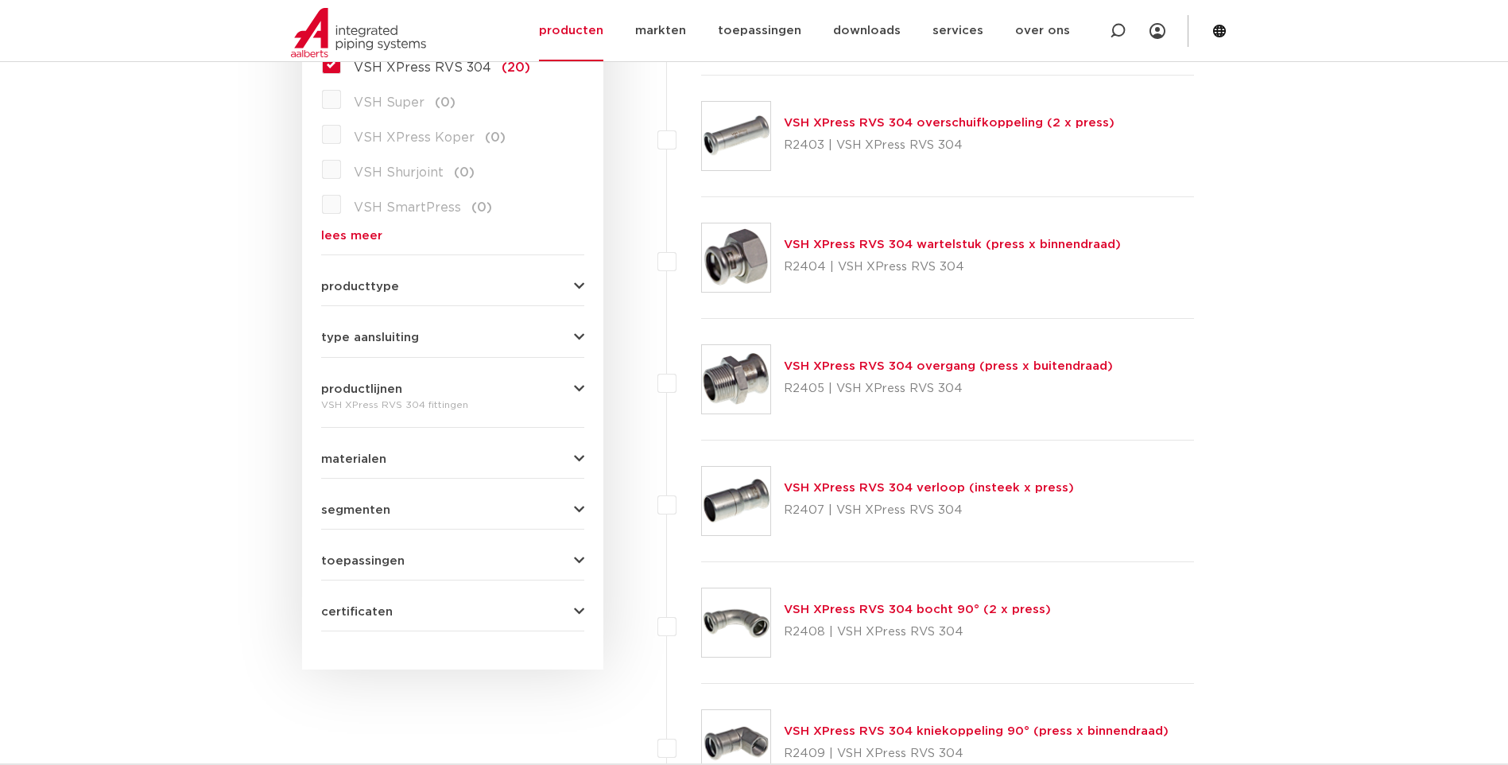
click at [954, 490] on link "VSH XPress RVS 304 verloop (insteek x press)" at bounding box center [929, 488] width 290 height 12
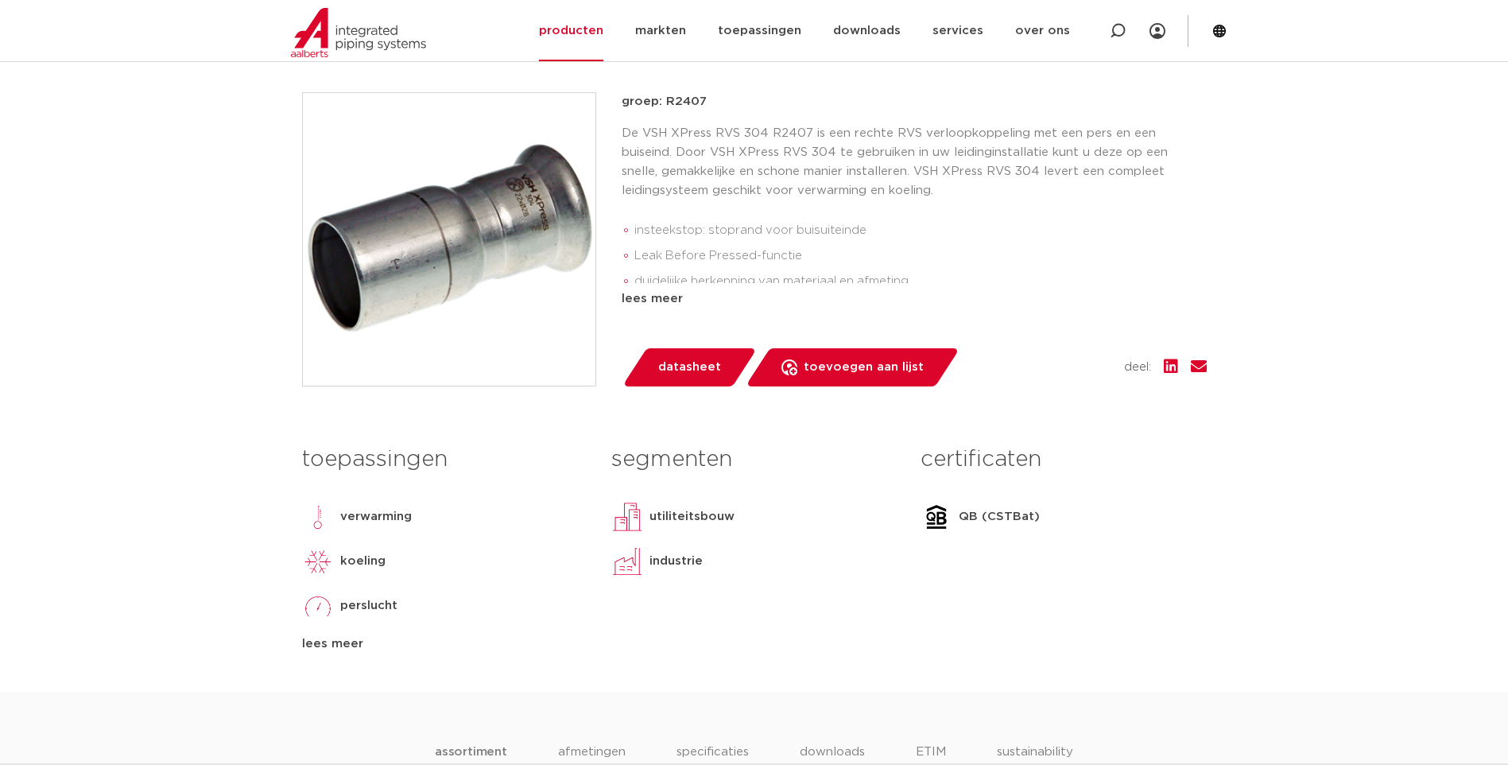
scroll to position [318, 0]
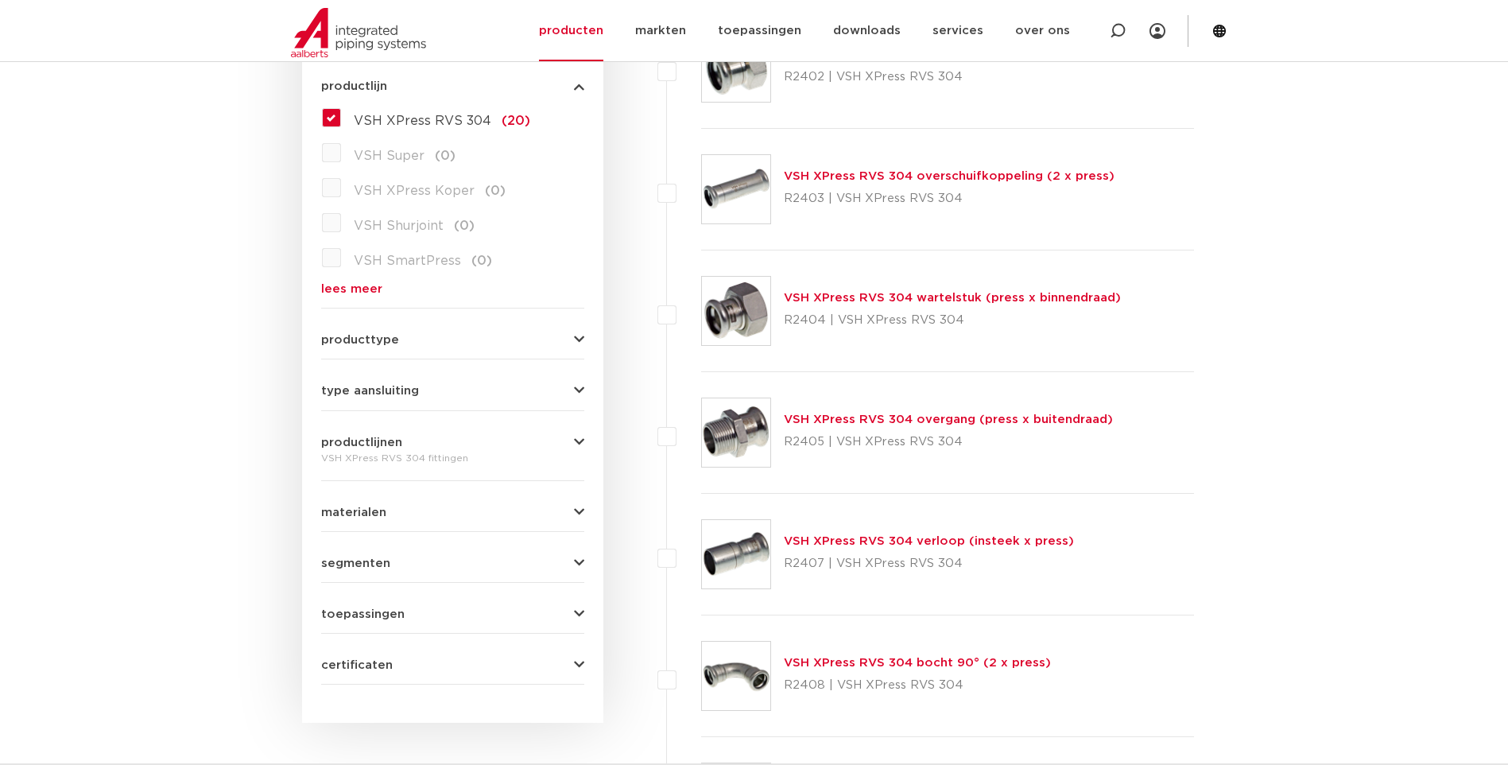
scroll to position [370, 0]
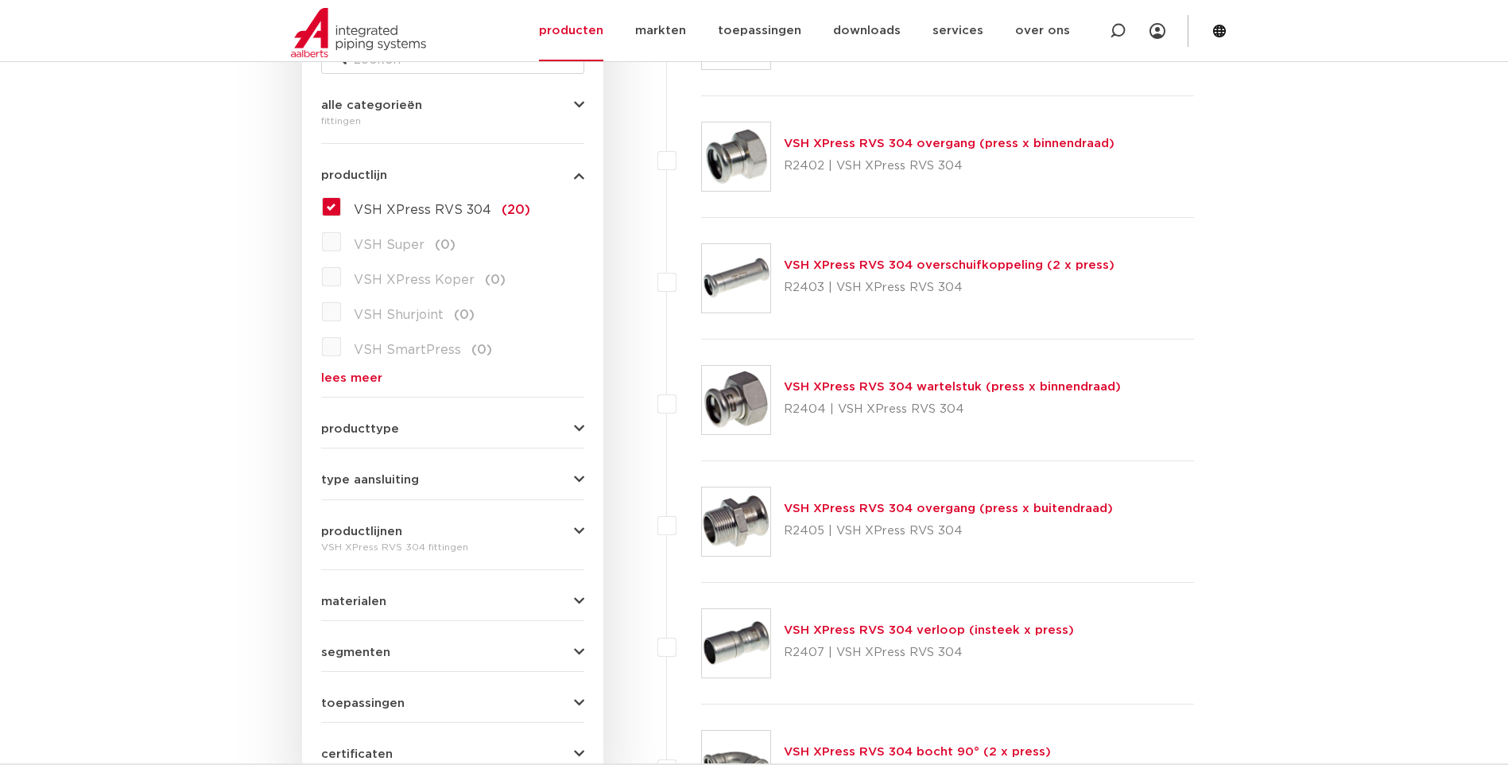
click at [913, 265] on link "VSH XPress RVS 304 overschuifkoppeling (2 x press)" at bounding box center [949, 265] width 331 height 12
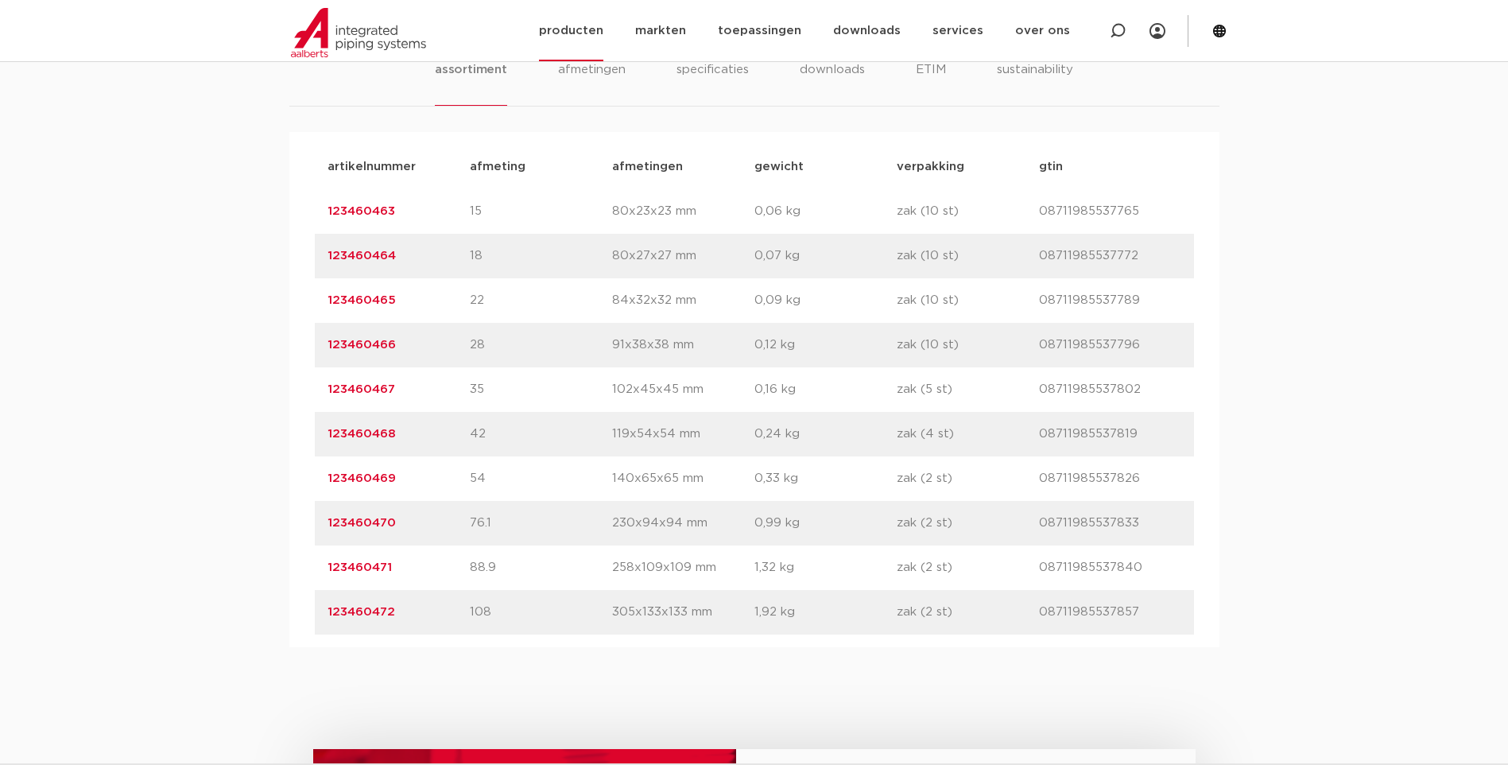
scroll to position [954, 0]
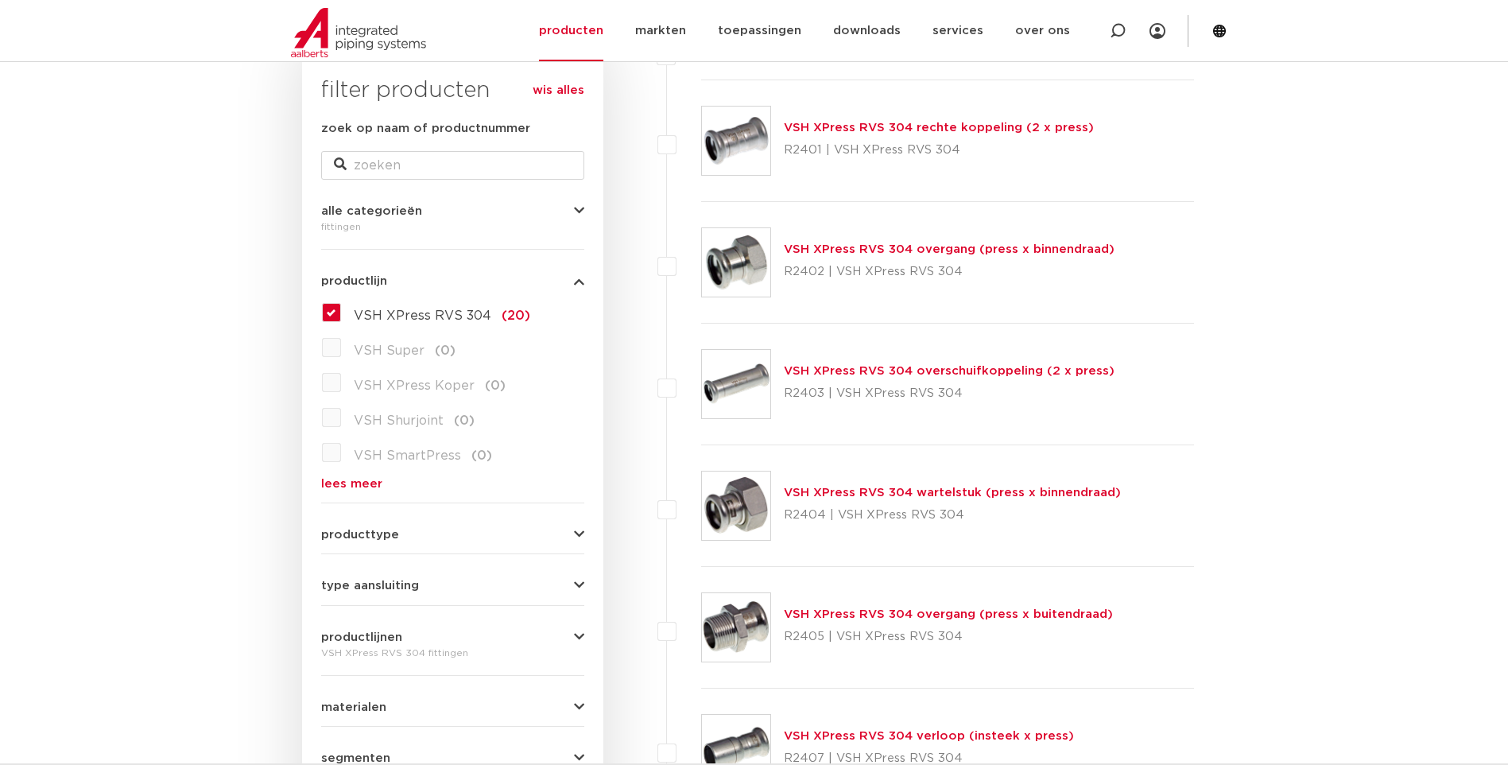
scroll to position [211, 0]
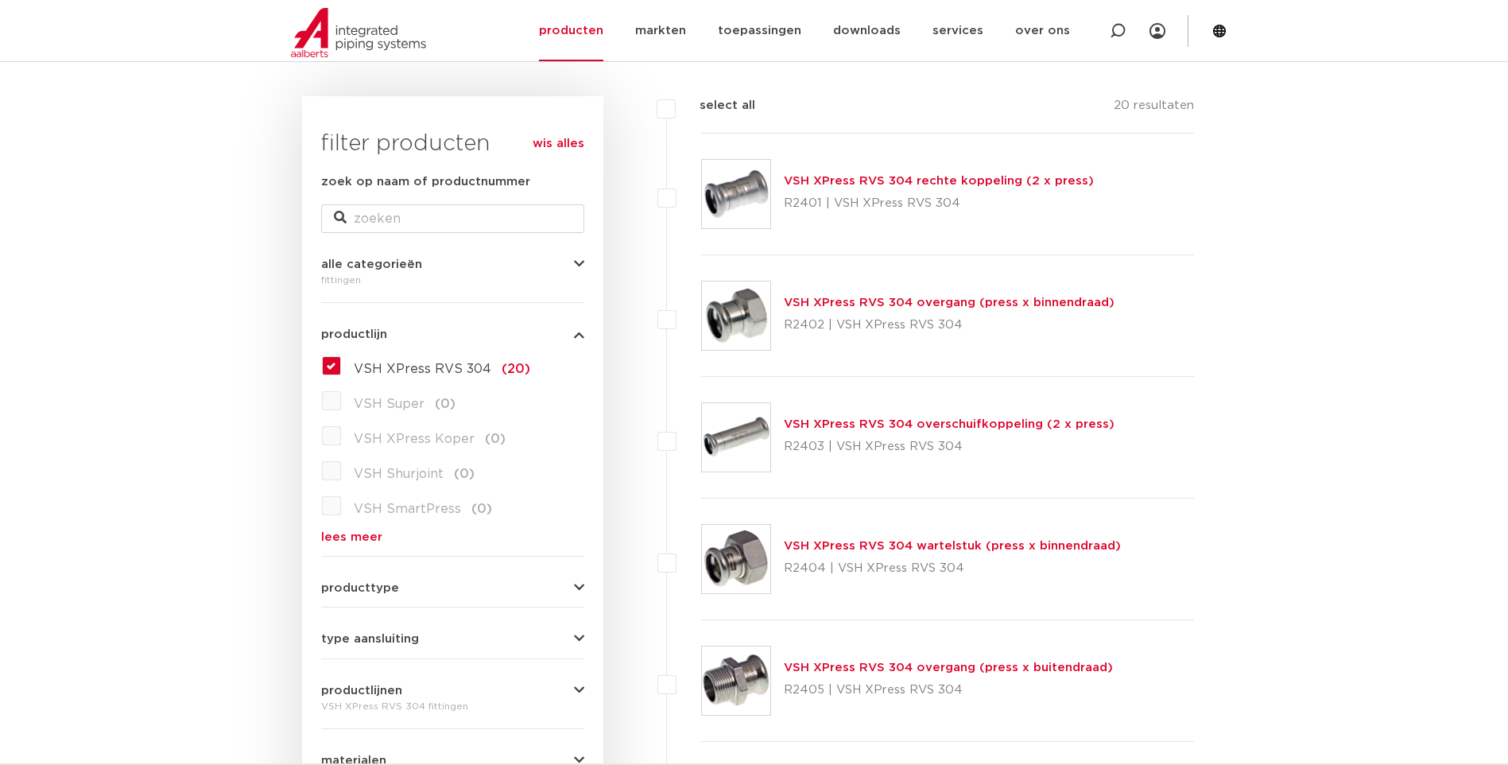
click at [924, 304] on link "VSH XPress RVS 304 overgang (press x binnendraad)" at bounding box center [949, 302] width 331 height 12
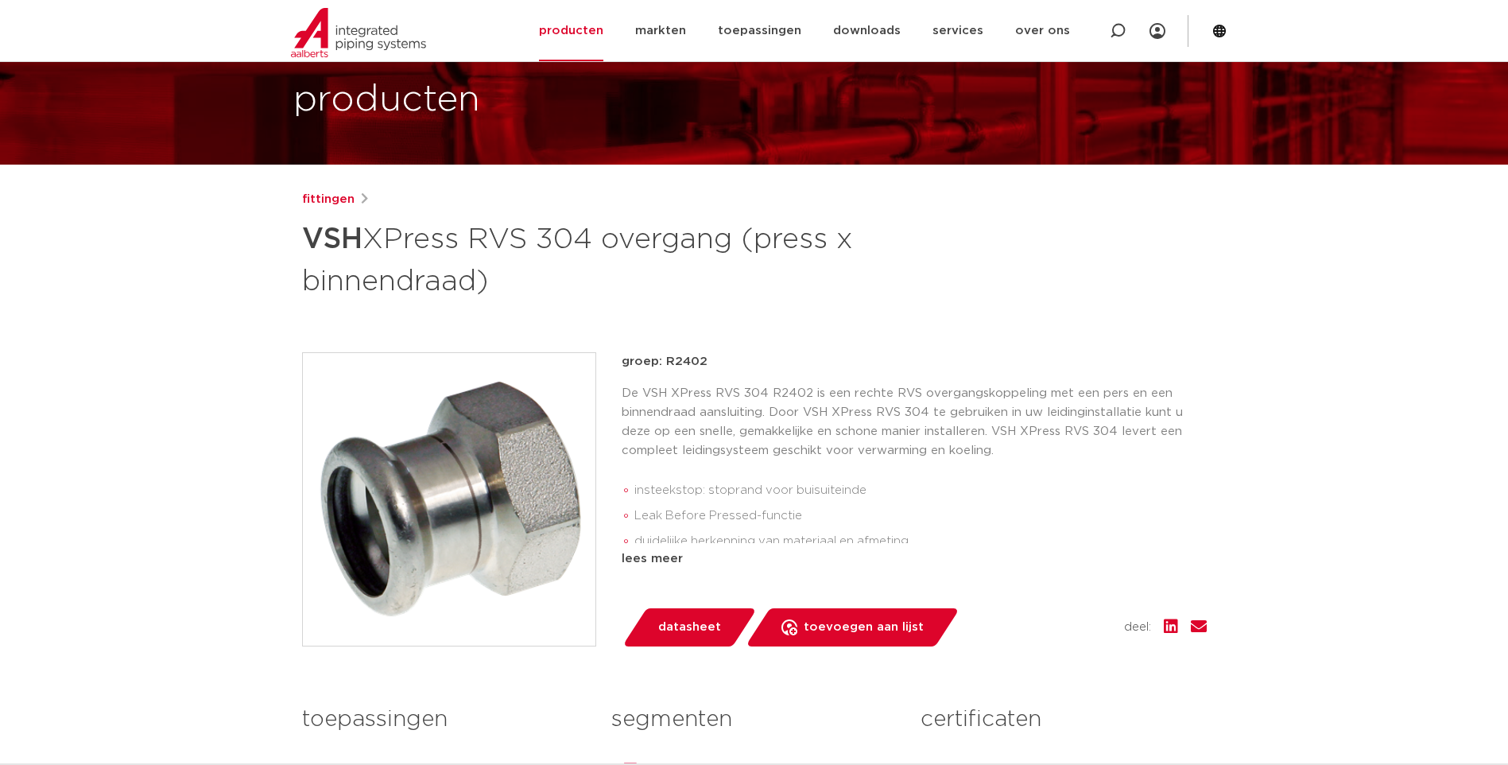
scroll to position [79, 0]
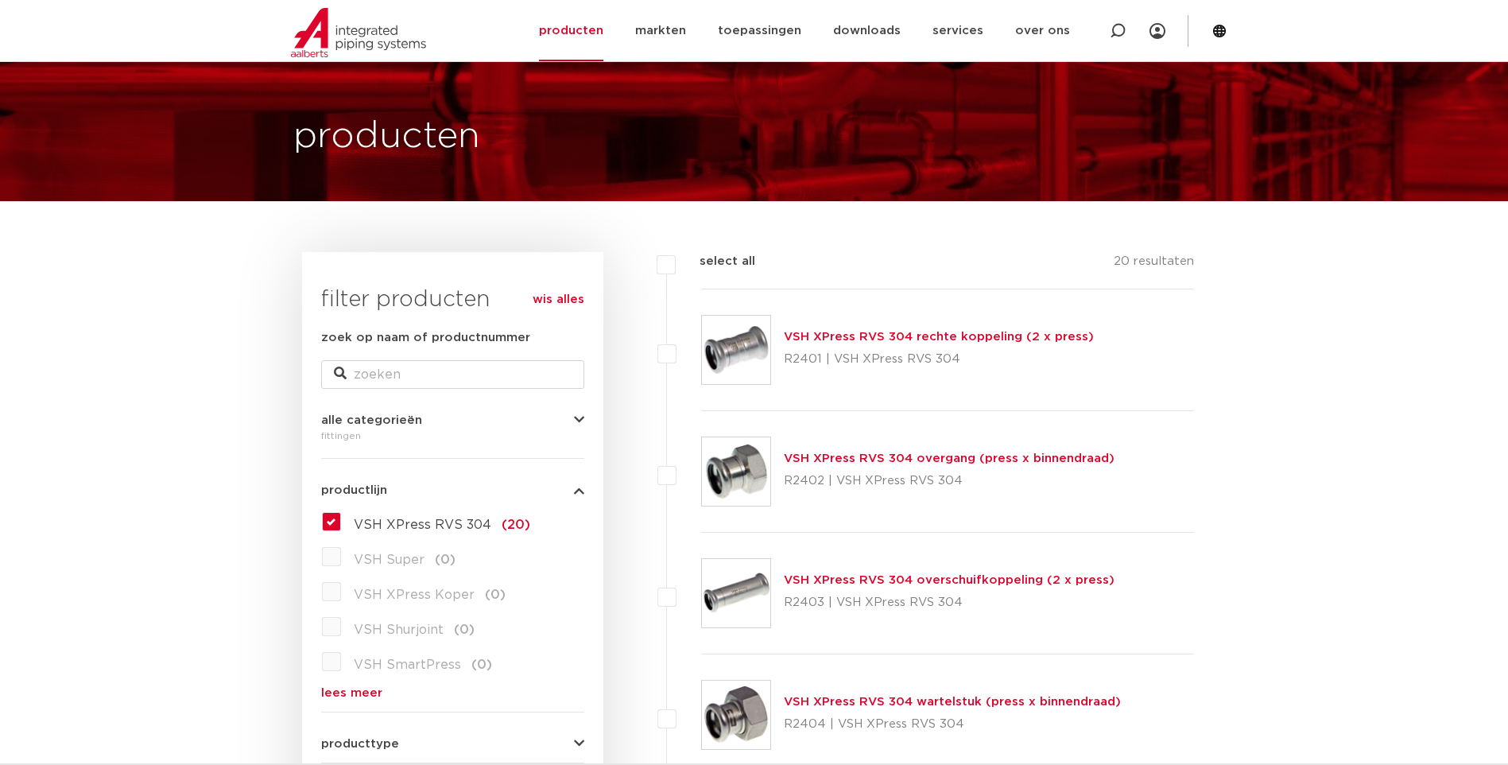
scroll to position [52, 0]
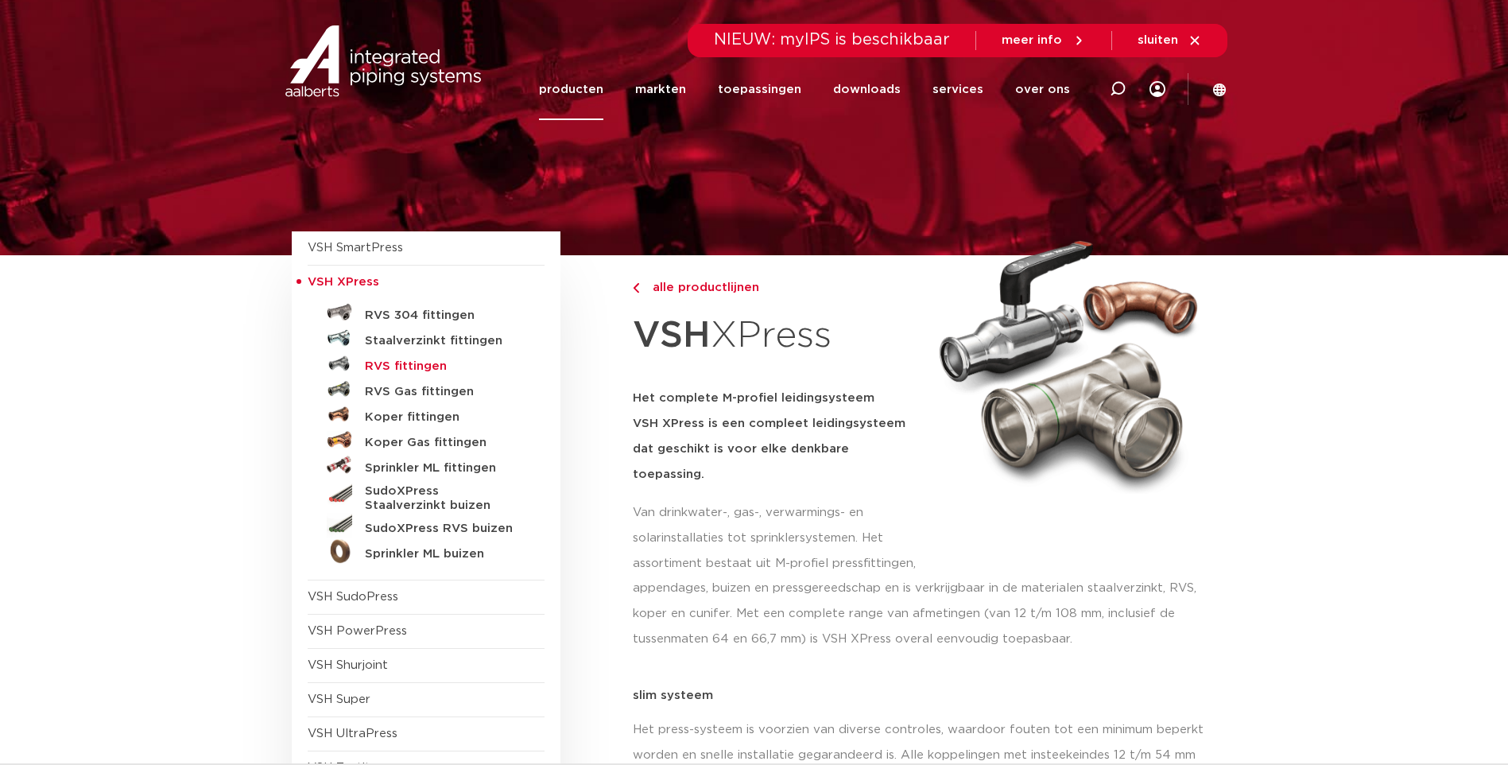
click at [416, 365] on h5 "RVS fittingen" at bounding box center [443, 366] width 157 height 14
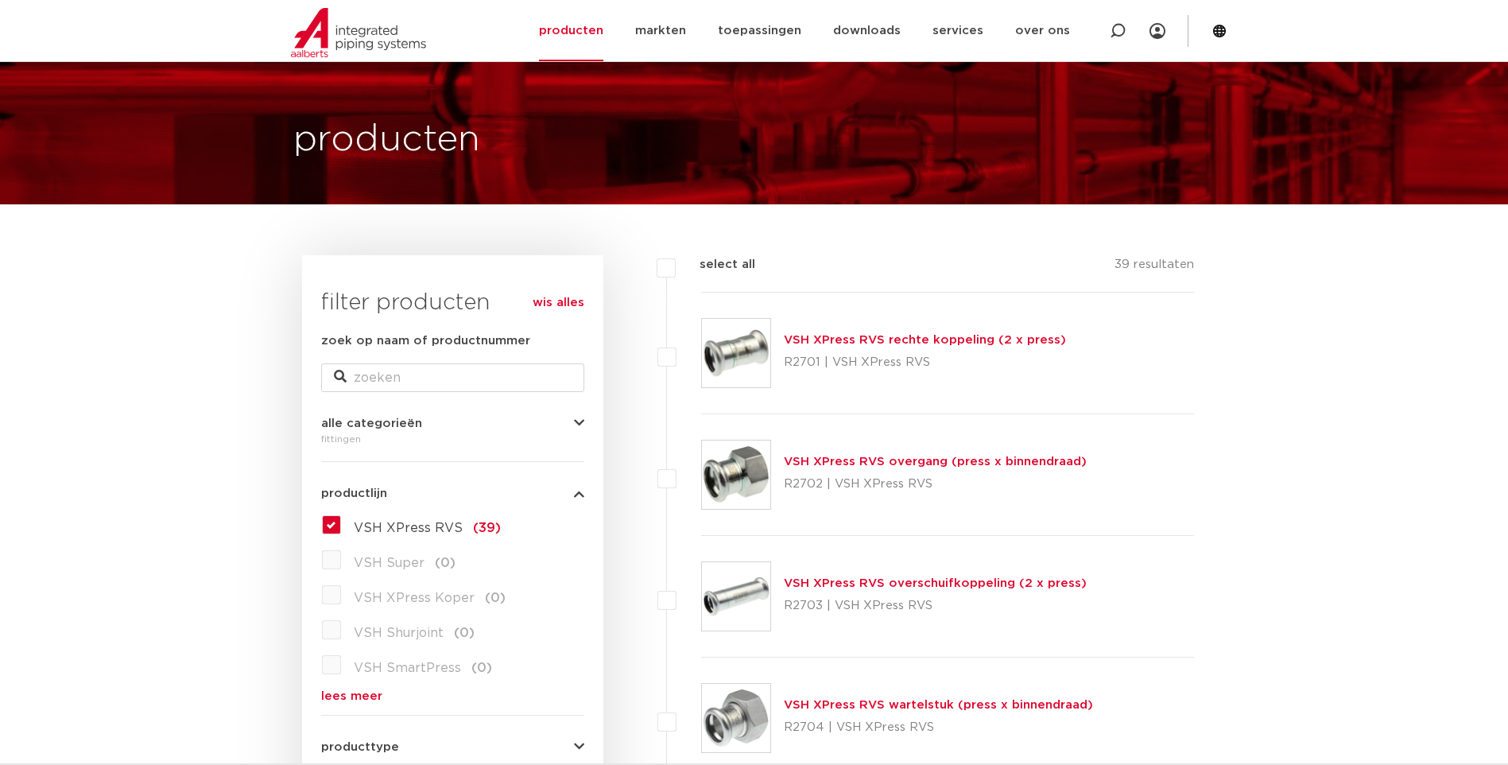
click at [912, 460] on link "VSH XPress RVS overgang (press x binnendraad)" at bounding box center [935, 461] width 303 height 12
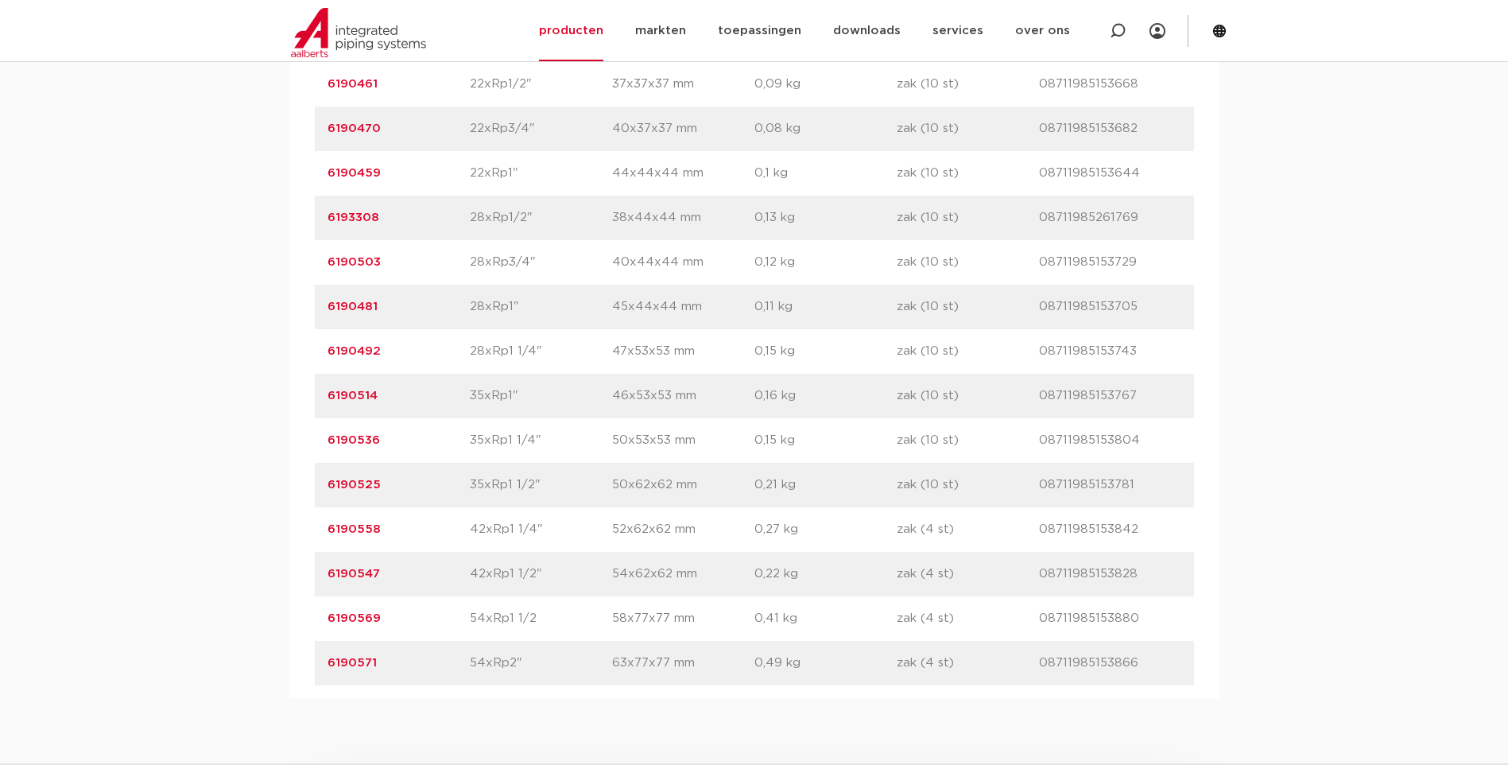
scroll to position [1351, 0]
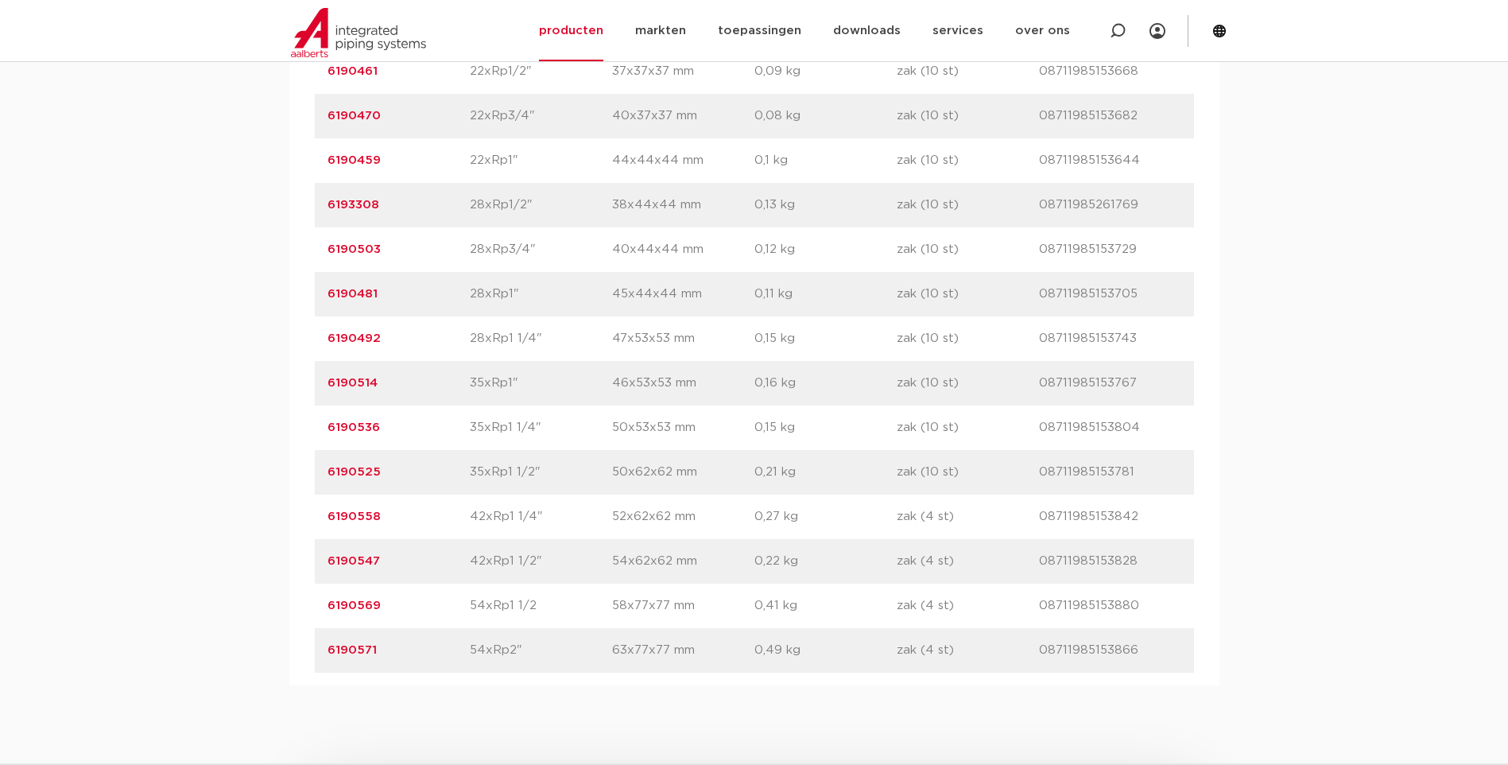
click at [359, 471] on link "6190525" at bounding box center [353, 472] width 53 height 12
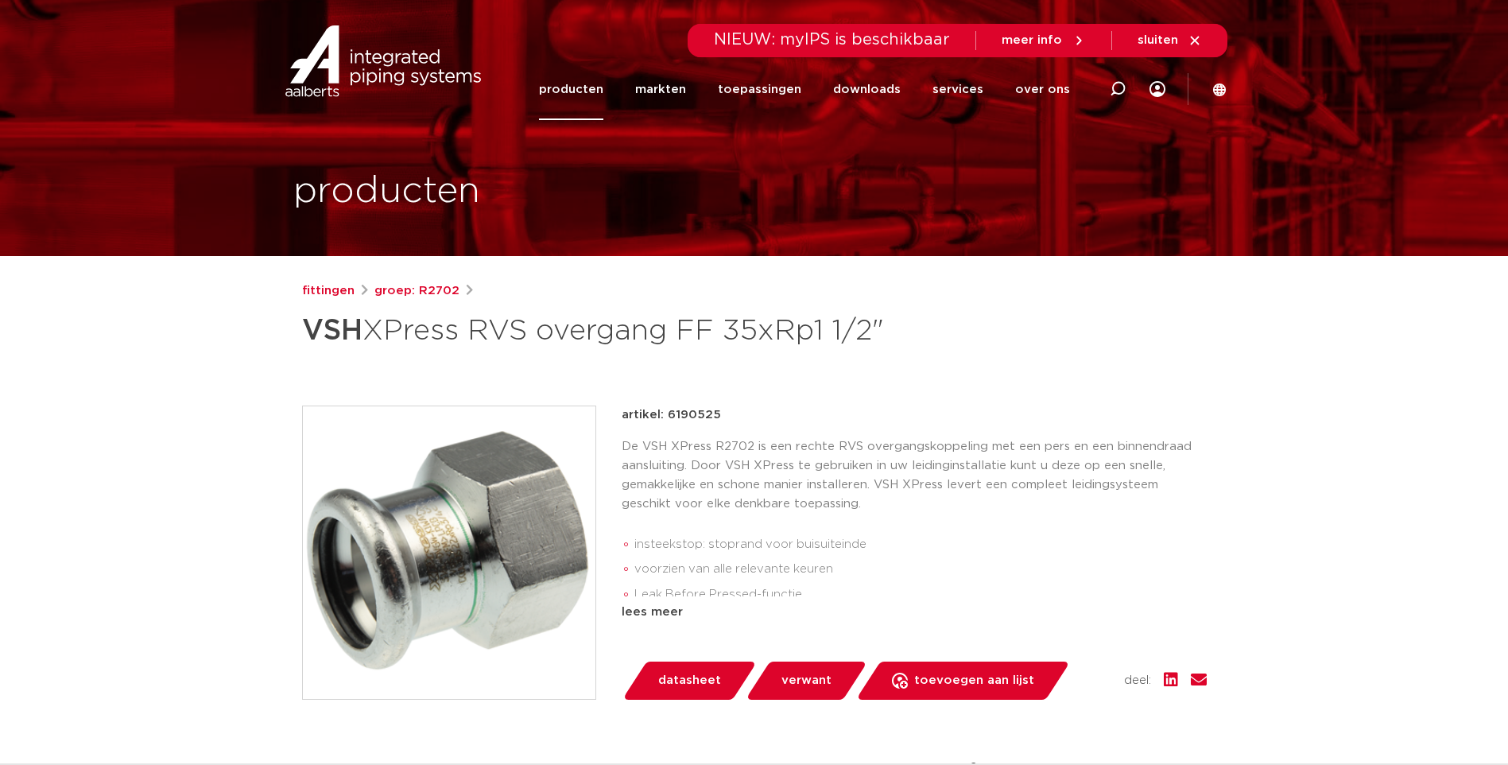
click at [699, 409] on p "artikel: 6190525" at bounding box center [671, 414] width 99 height 19
click at [698, 409] on p "artikel: 6190525" at bounding box center [671, 414] width 99 height 19
copy p "6190525"
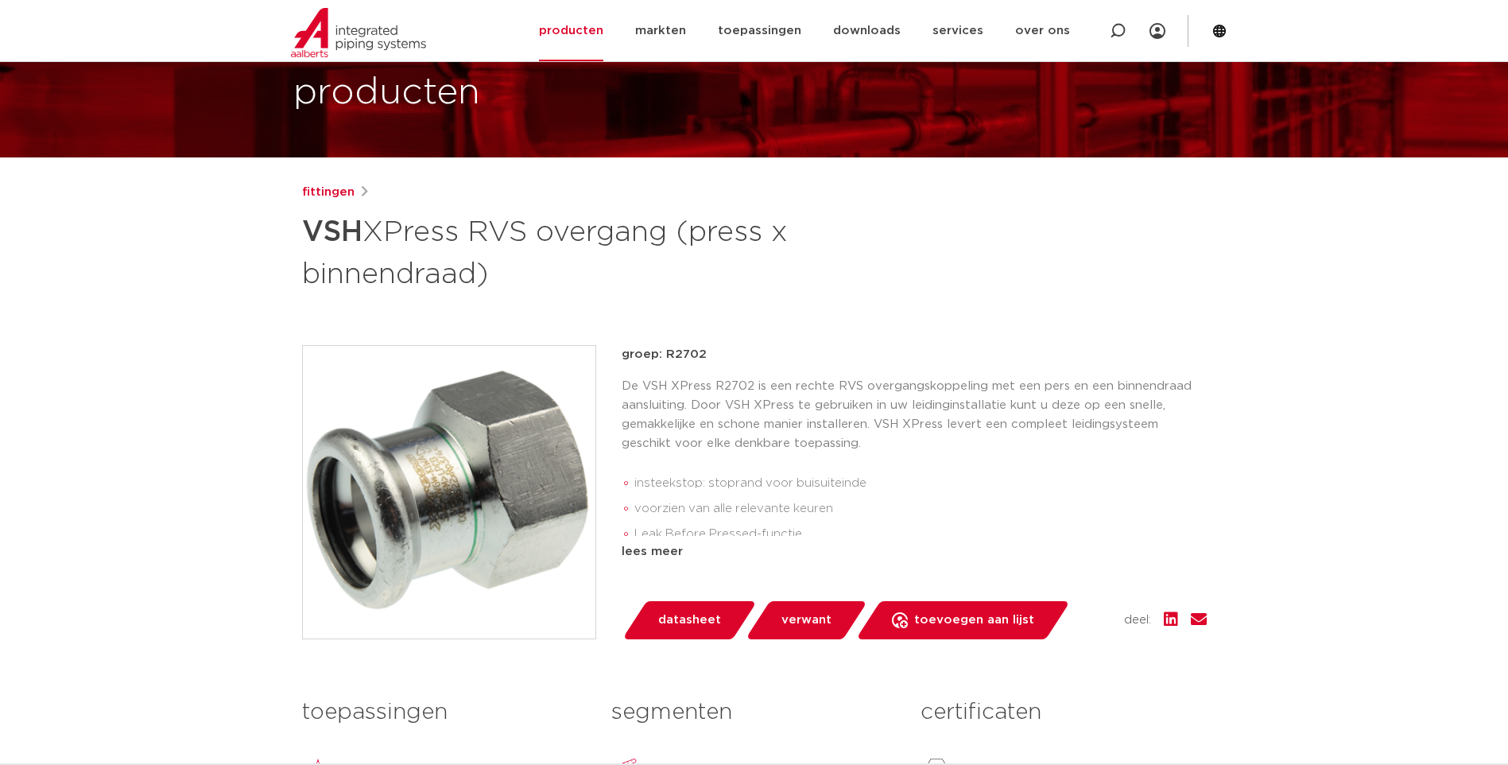
scroll to position [79, 0]
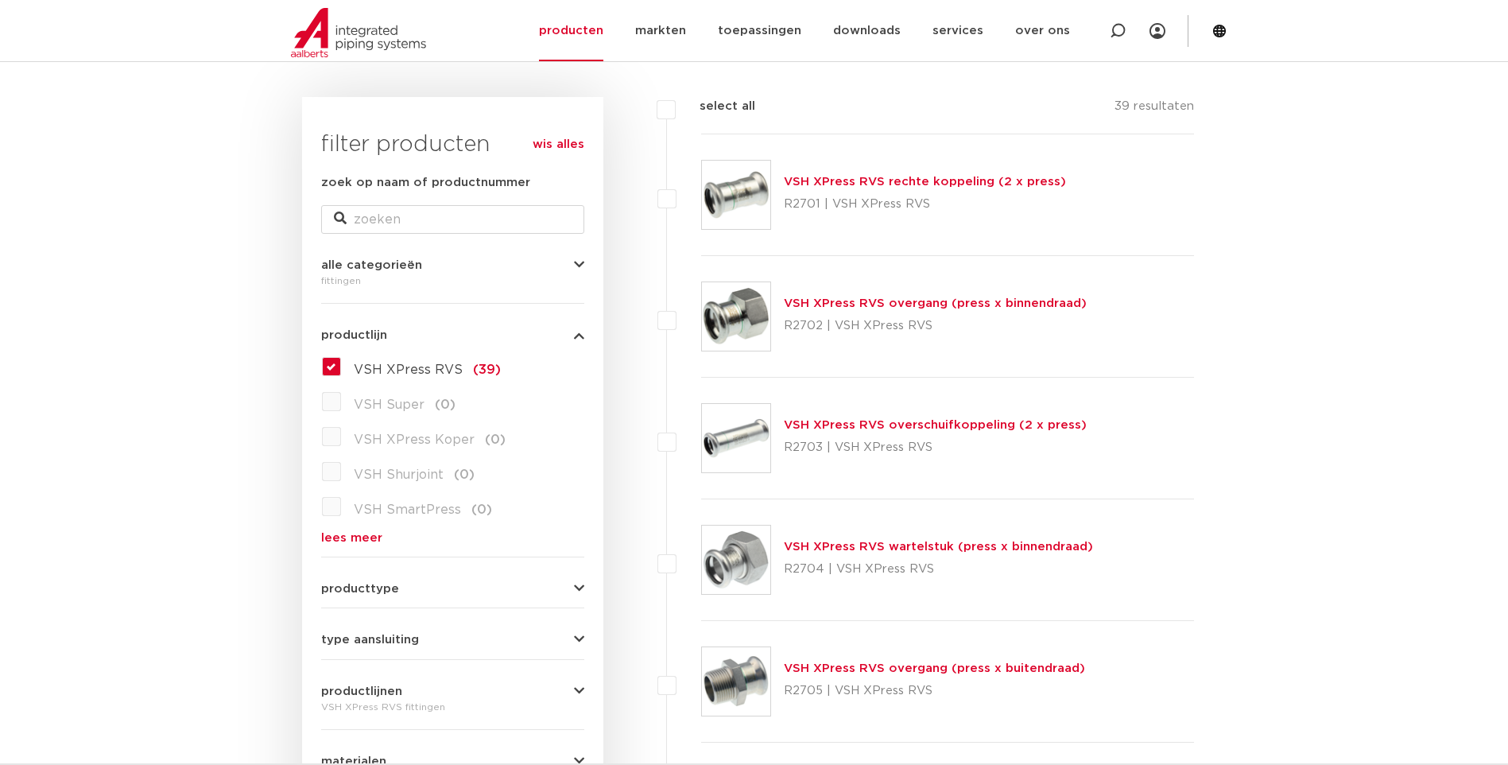
scroll to position [211, 0]
click at [887, 428] on link "VSH XPress RVS overschuifkoppeling (2 x press)" at bounding box center [935, 424] width 303 height 12
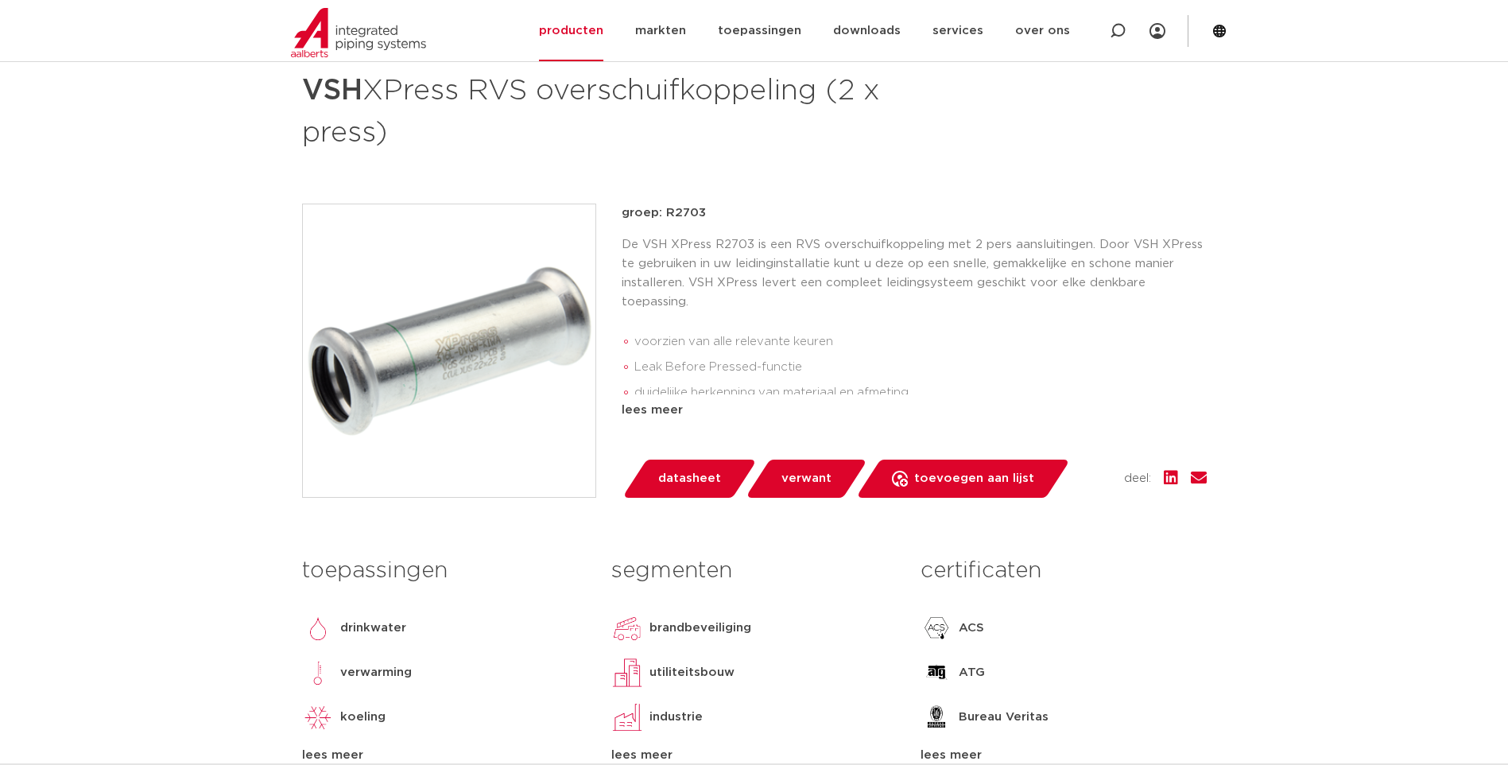
scroll to position [238, 0]
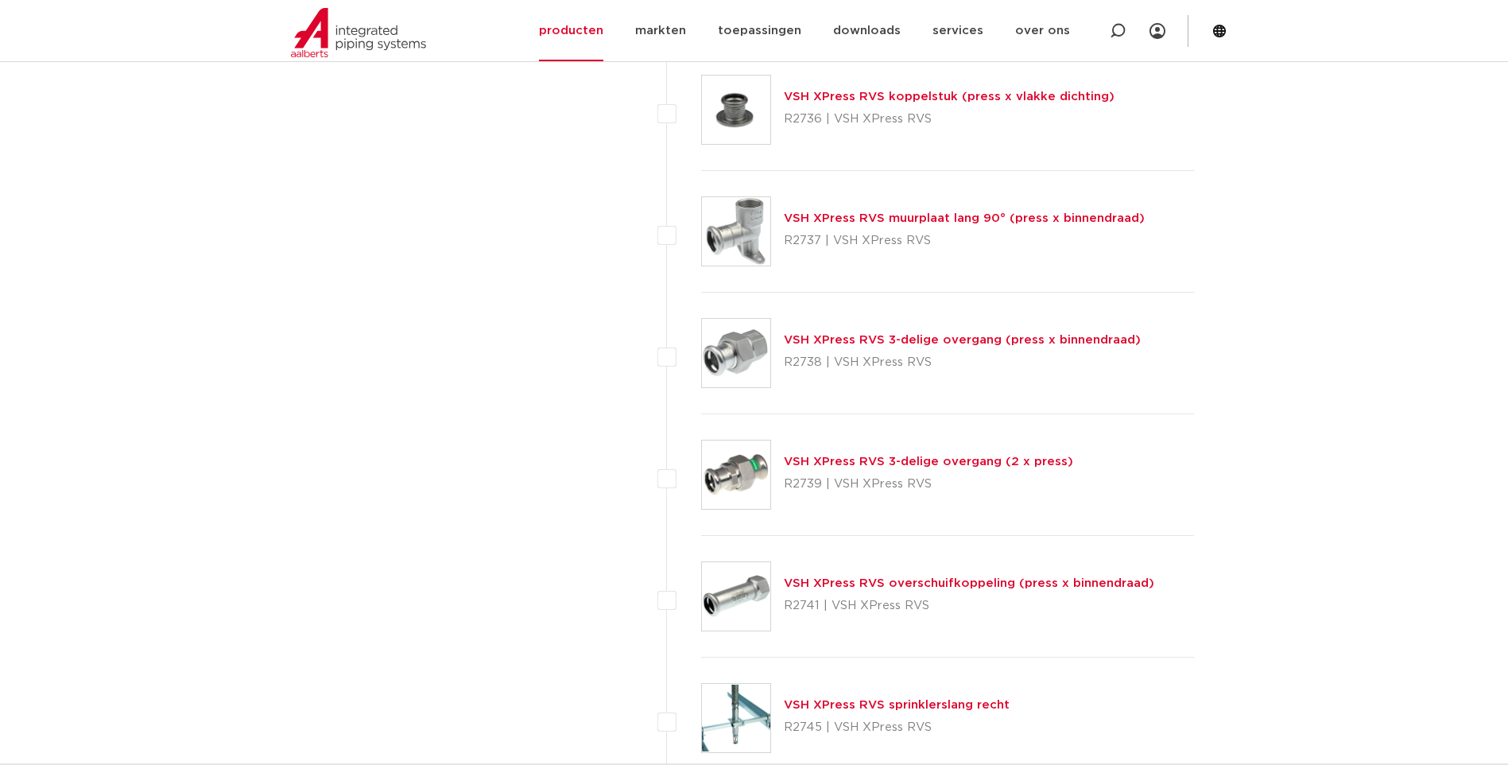
scroll to position [3469, 0]
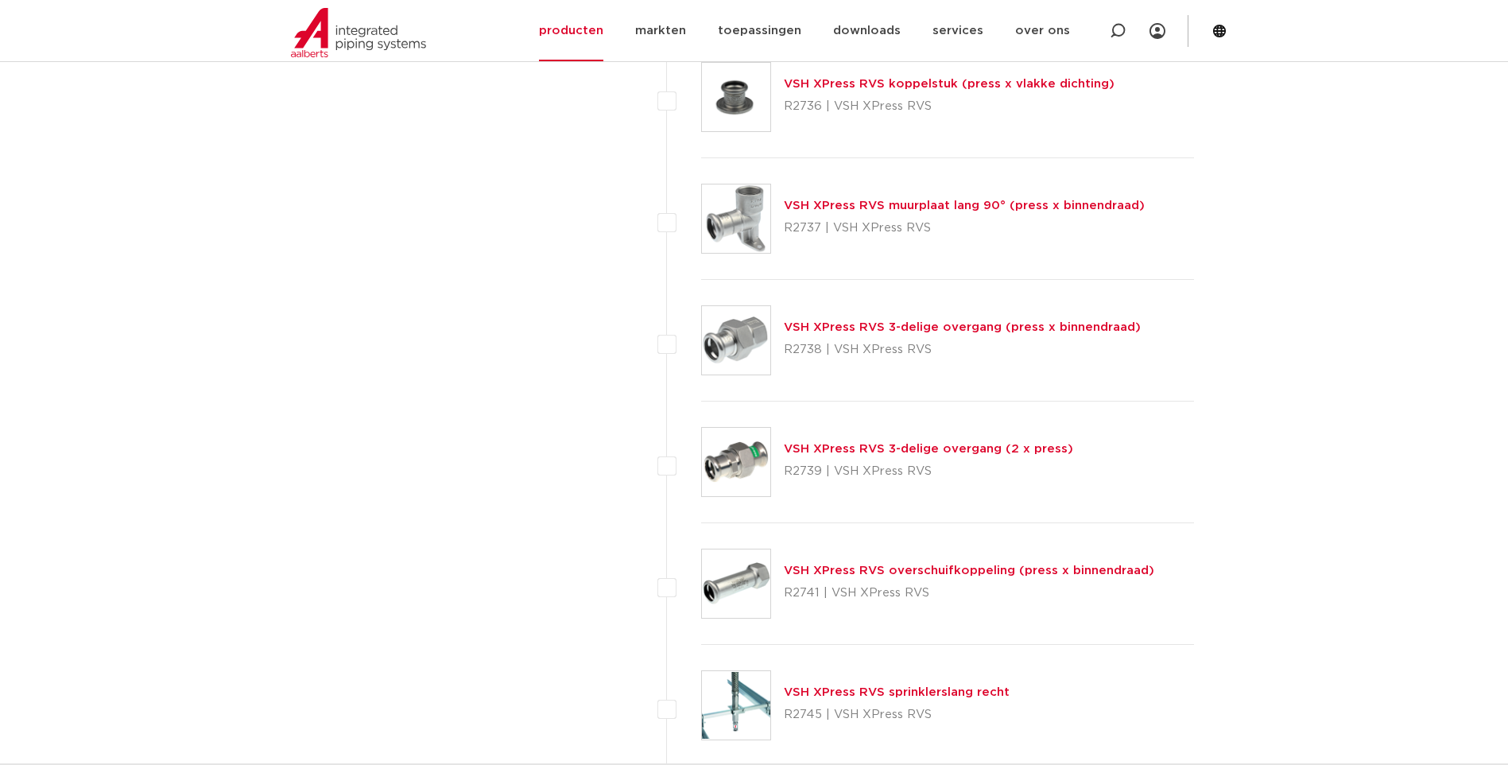
click at [869, 325] on link "VSH XPress RVS 3-delige overgang (press x binnendraad)" at bounding box center [962, 327] width 357 height 12
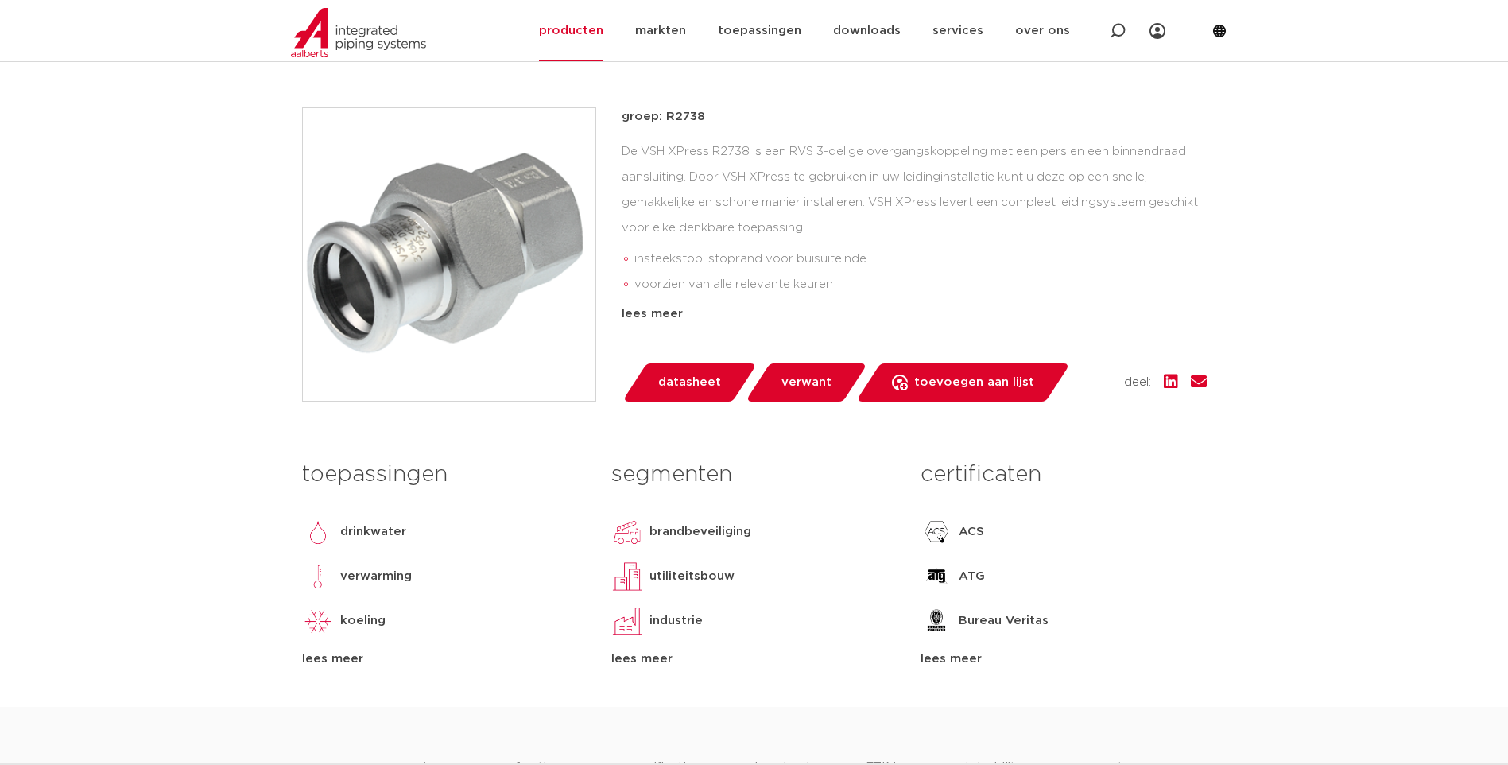
scroll to position [159, 0]
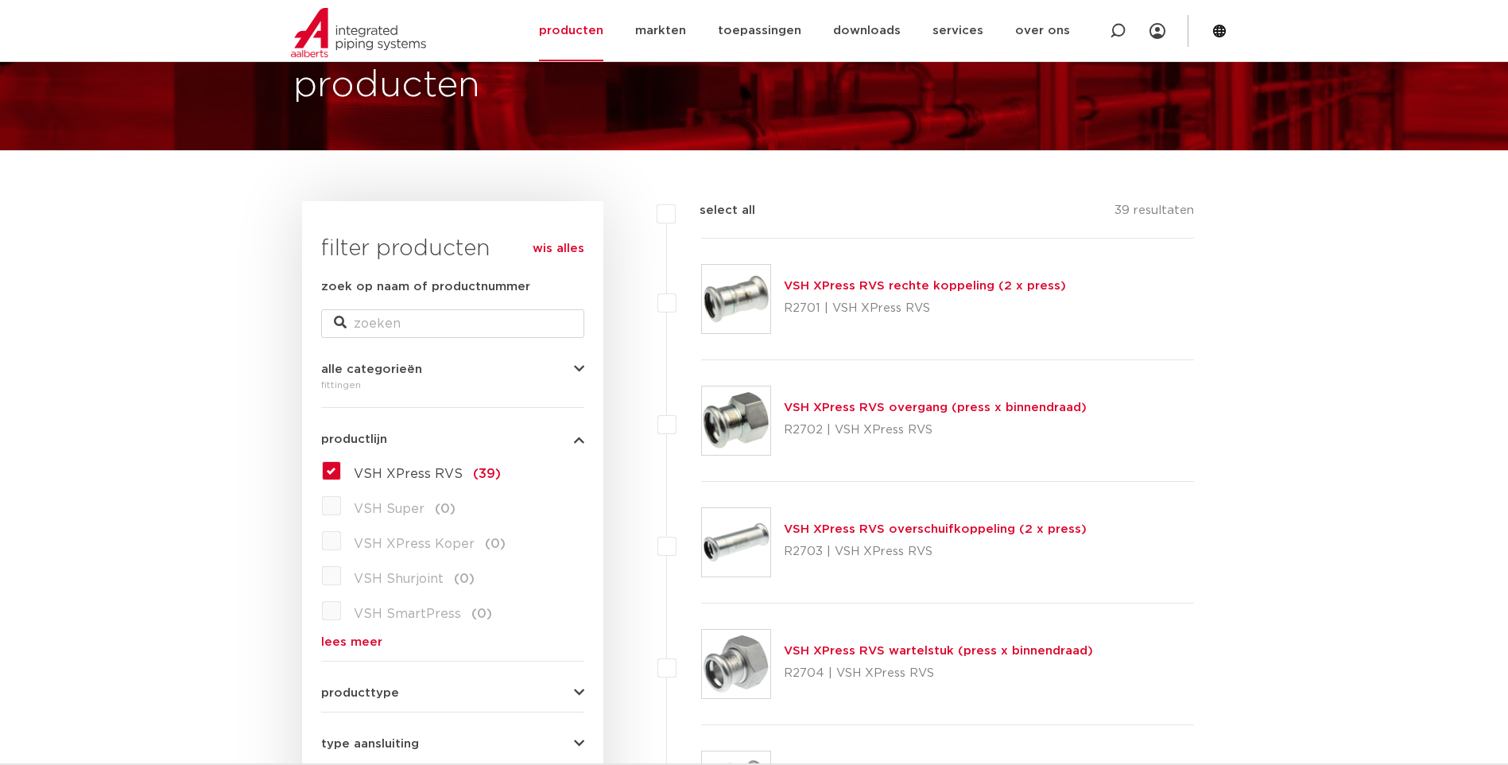
scroll to position [52, 0]
